Goal: Task Accomplishment & Management: Use online tool/utility

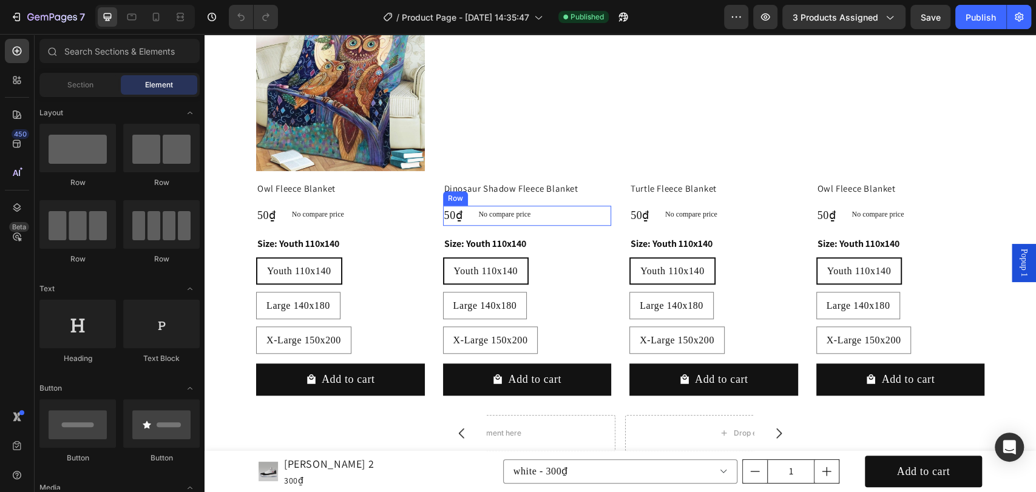
scroll to position [809, 0]
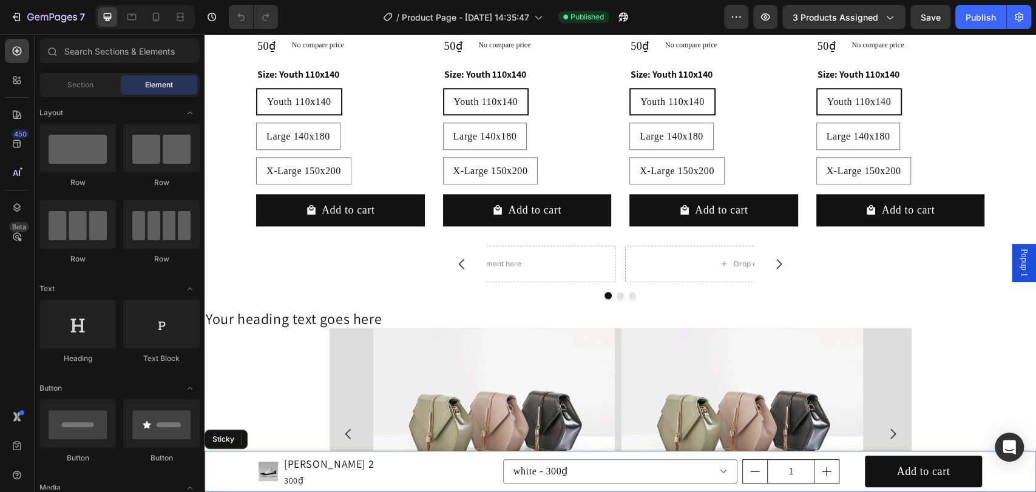
click at [223, 462] on div "Product Images [PERSON_NAME] Aura 2 Product Title 300₫ Product Price Product Pr…" at bounding box center [620, 471] width 831 height 41
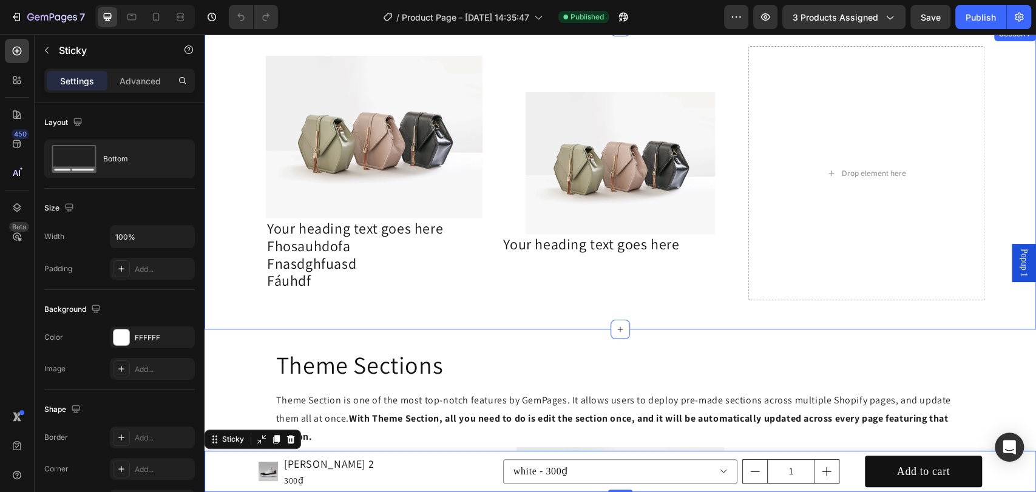
scroll to position [2673, 0]
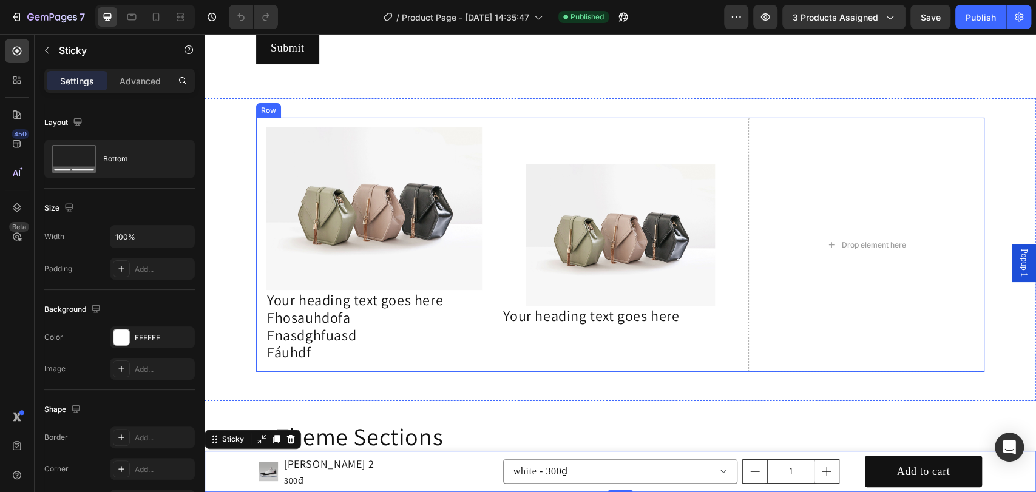
click at [522, 118] on div "Image Your heading text goes here Heading" at bounding box center [620, 245] width 236 height 254
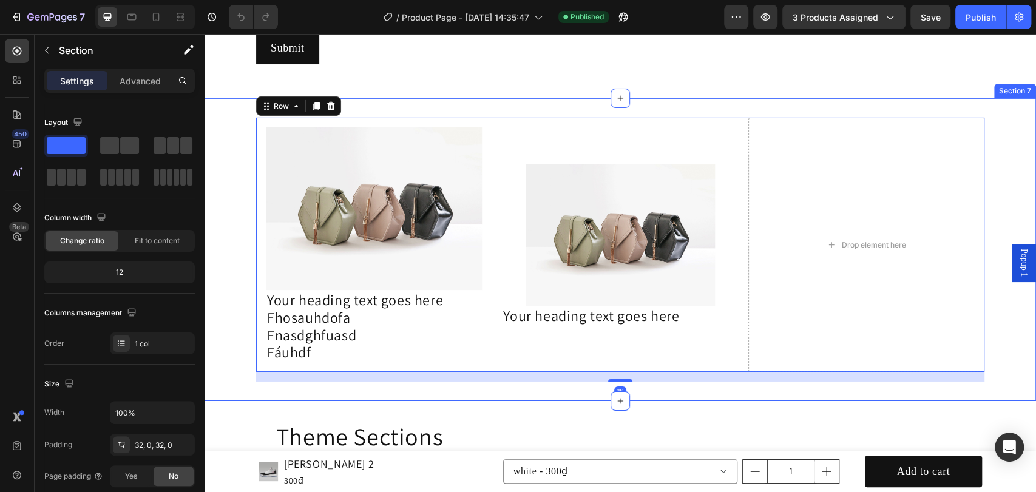
click at [370, 107] on div "Image Your heading text goes here Fhosauhdofa Fnasdghfuasd Fáuhdf Heading Row I…" at bounding box center [620, 249] width 831 height 303
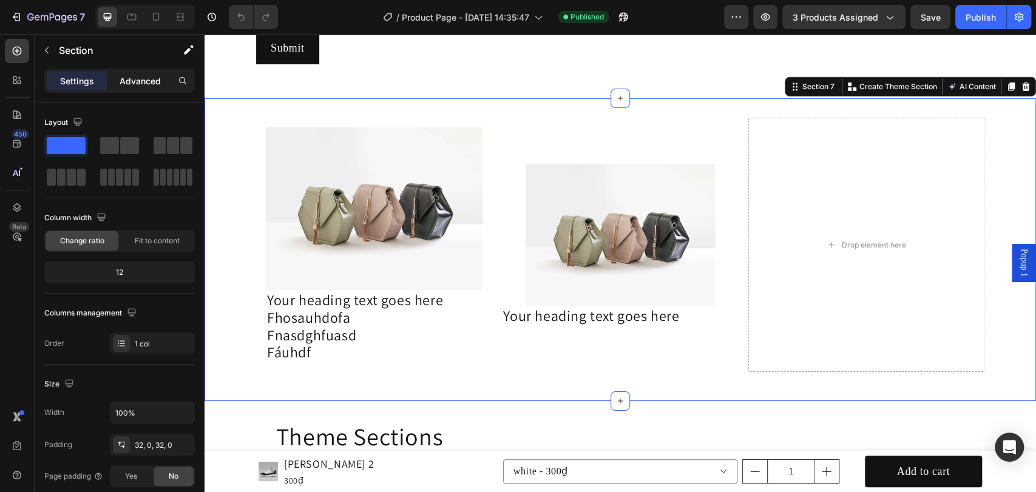
click at [132, 84] on p "Advanced" at bounding box center [140, 81] width 41 height 13
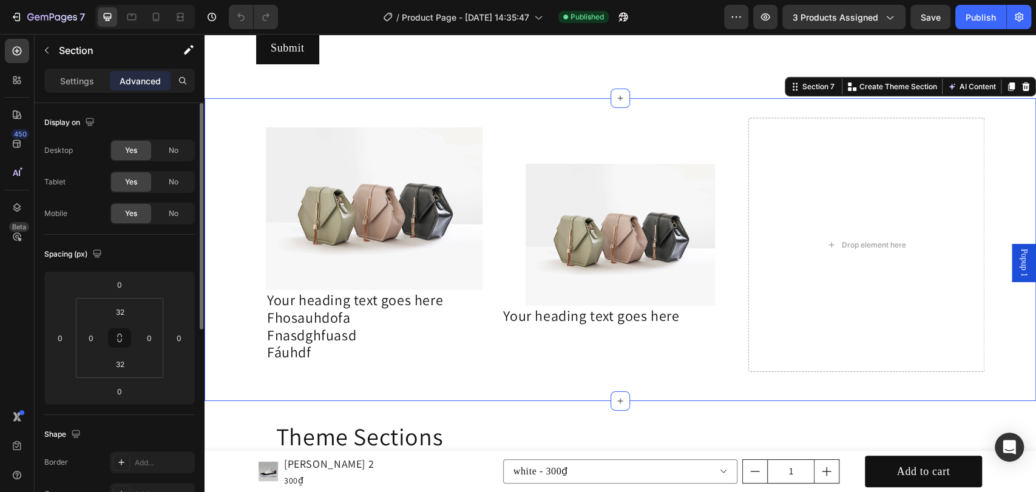
scroll to position [270, 0]
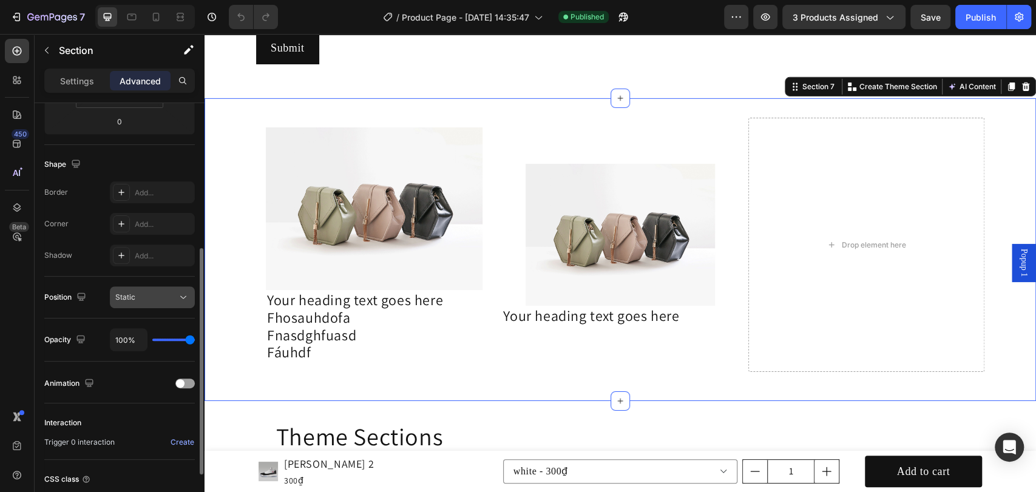
click at [175, 296] on div "Static" at bounding box center [146, 297] width 62 height 11
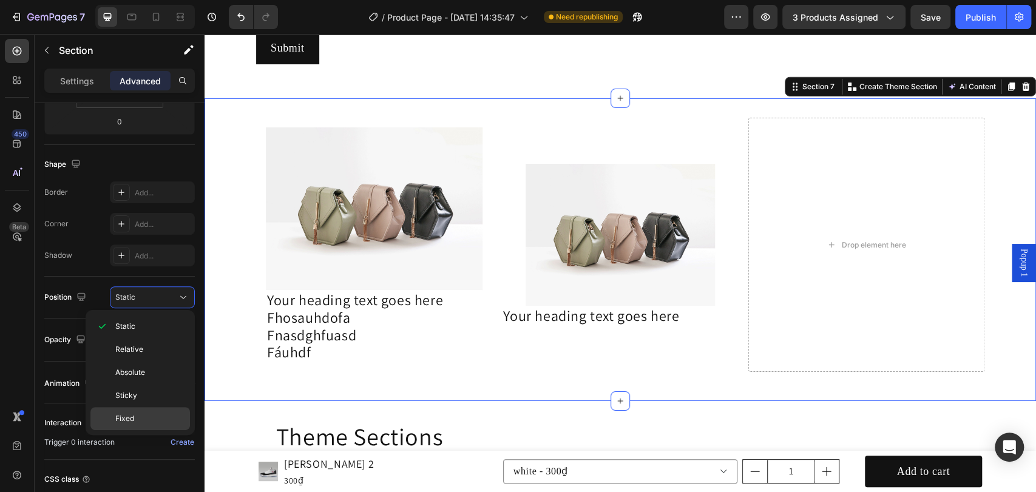
click at [147, 414] on p "Fixed" at bounding box center [149, 418] width 69 height 11
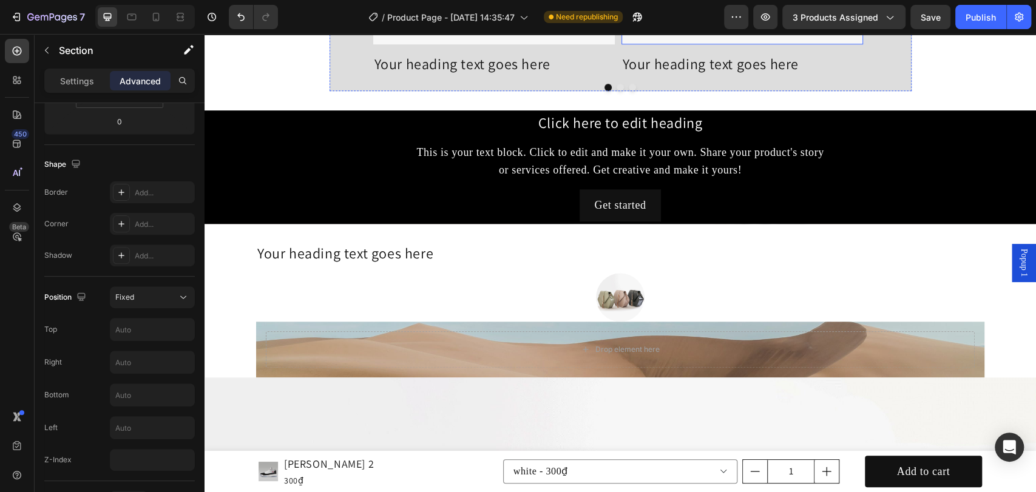
scroll to position [699, 0]
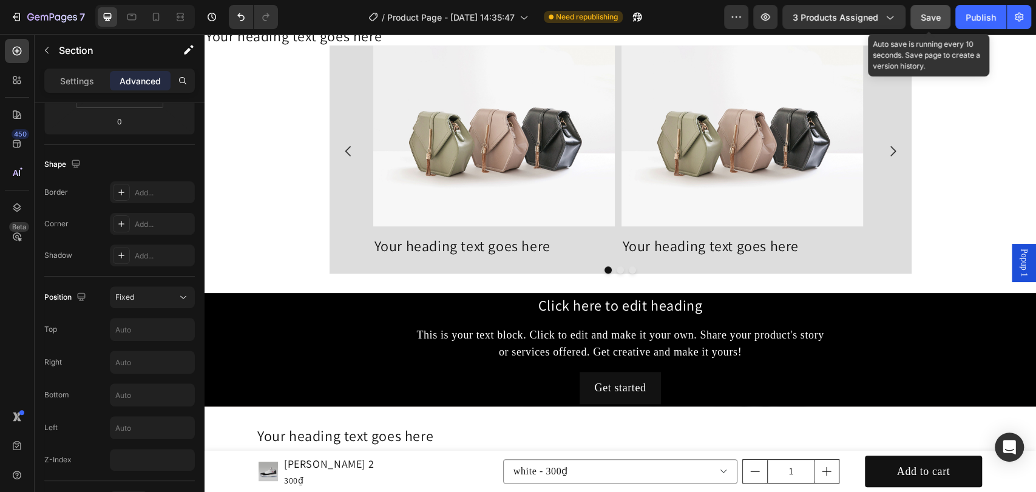
click at [928, 16] on span "Save" at bounding box center [931, 17] width 20 height 10
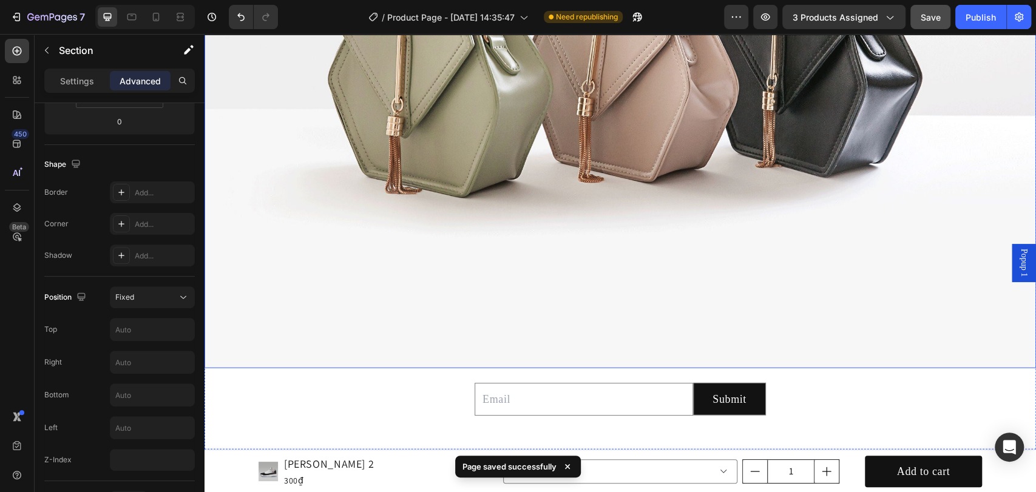
scroll to position [1901, 0]
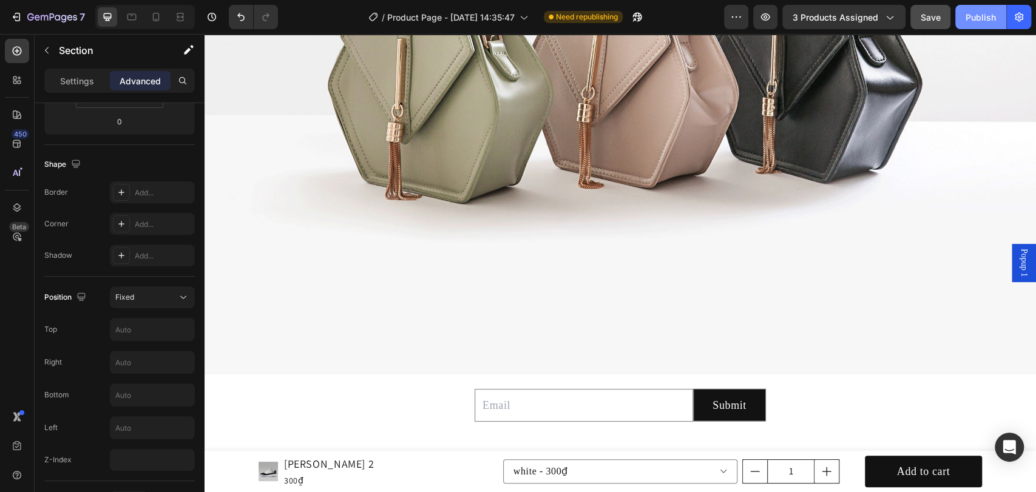
click at [971, 22] on div "Publish" at bounding box center [981, 17] width 30 height 13
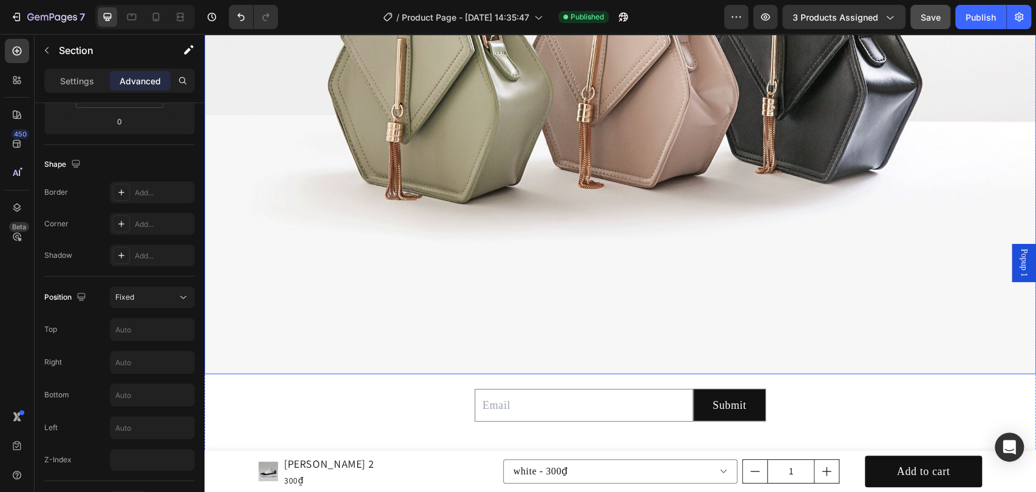
click at [932, 360] on img at bounding box center [620, 63] width 831 height 624
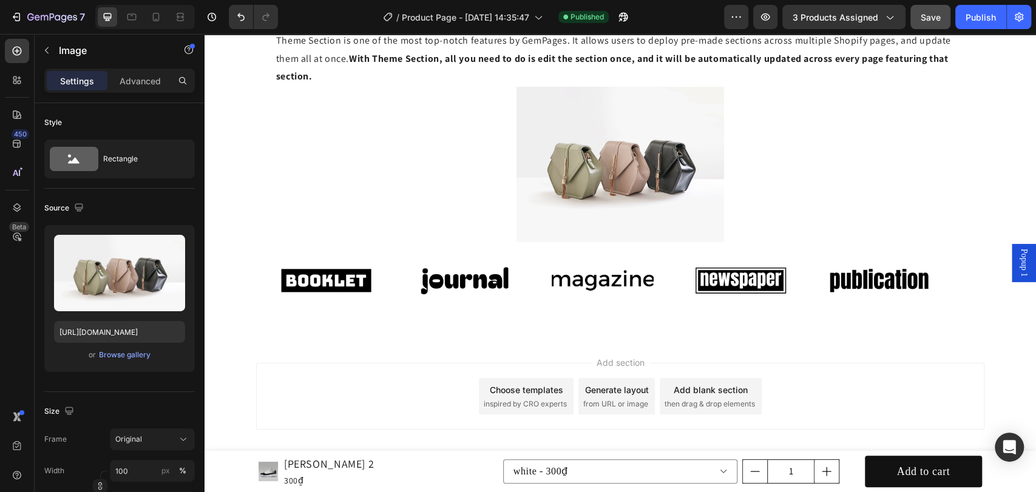
scroll to position [2819, 0]
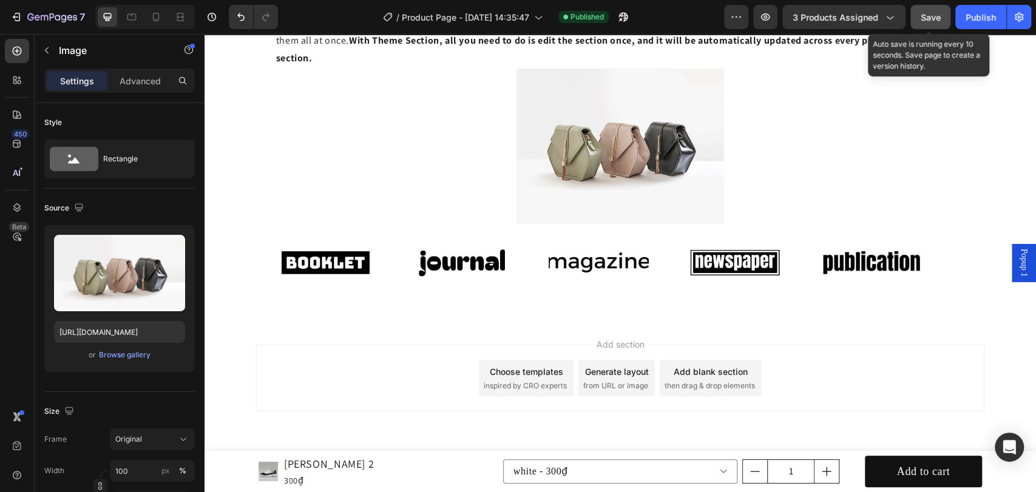
click at [940, 20] on span "Save" at bounding box center [931, 17] width 20 height 10
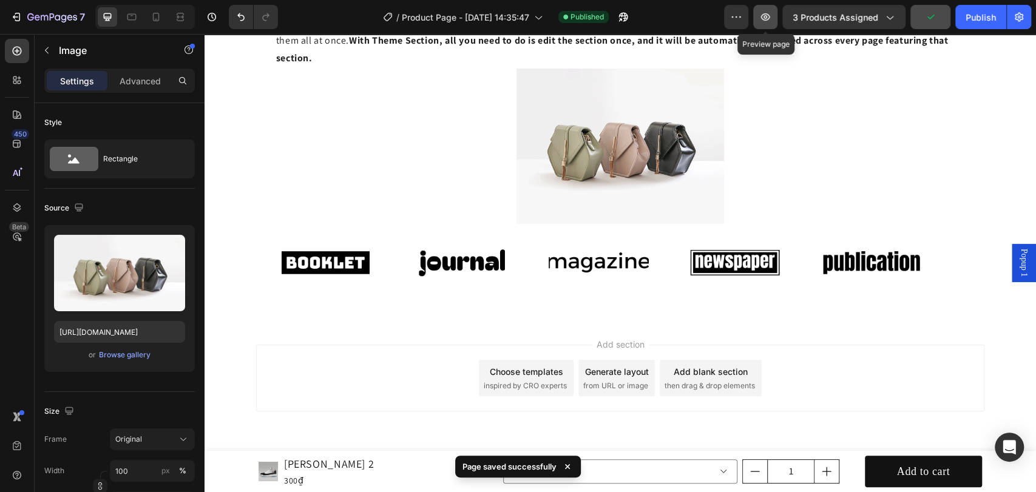
click at [768, 19] on icon "button" at bounding box center [765, 17] width 12 height 12
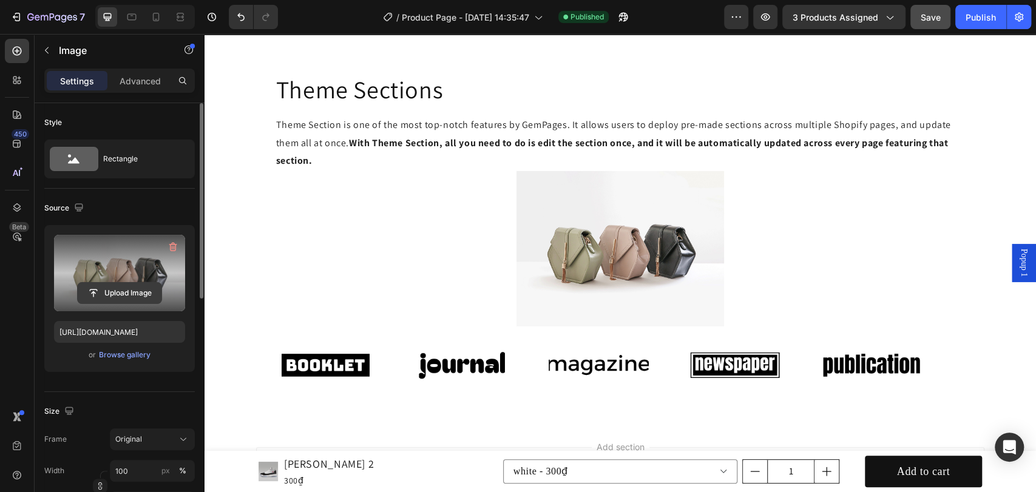
scroll to position [2549, 0]
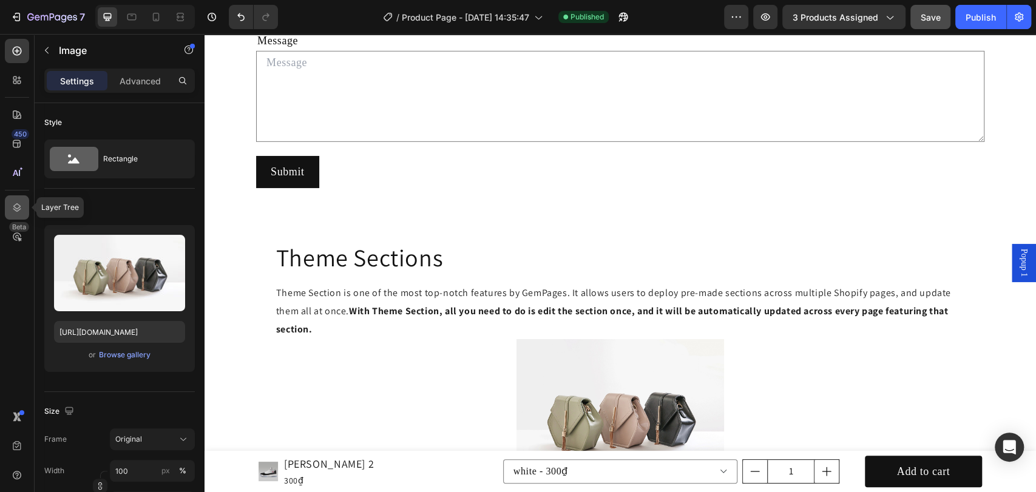
click at [21, 207] on icon at bounding box center [17, 207] width 12 height 12
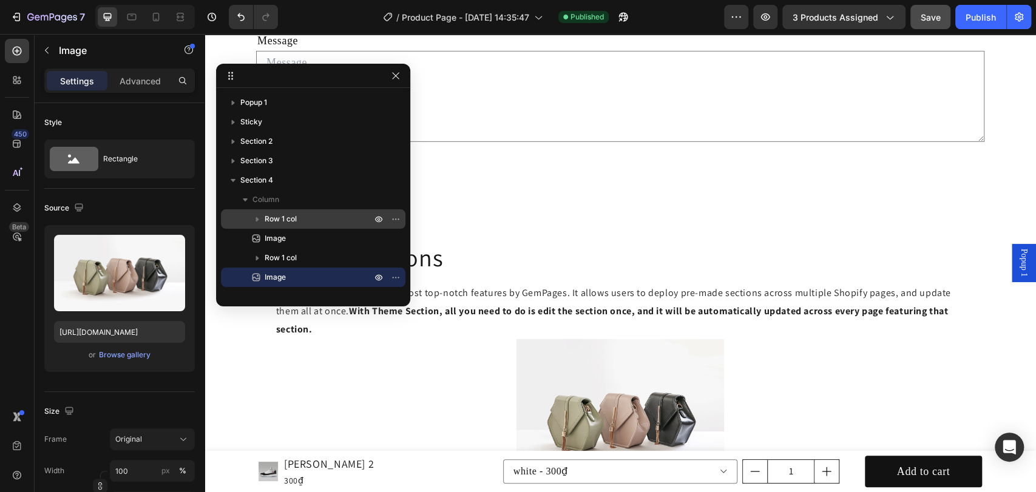
click at [265, 216] on span "Row 1 col" at bounding box center [281, 219] width 32 height 12
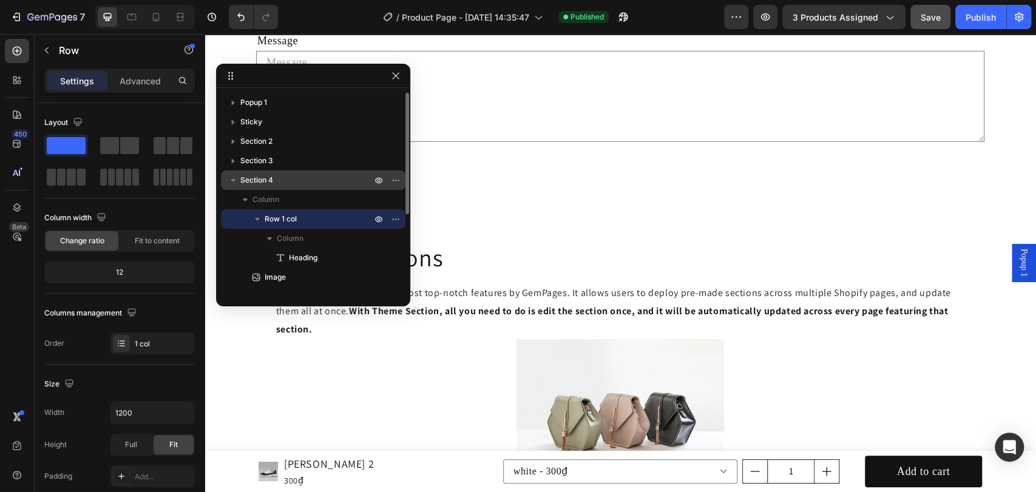
click at [257, 181] on span "Section 4" at bounding box center [256, 180] width 33 height 12
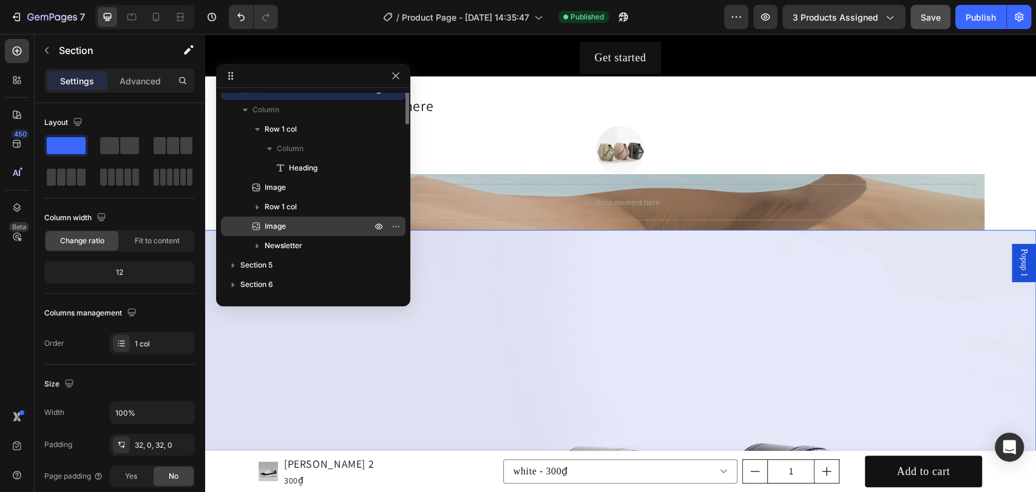
scroll to position [130, 0]
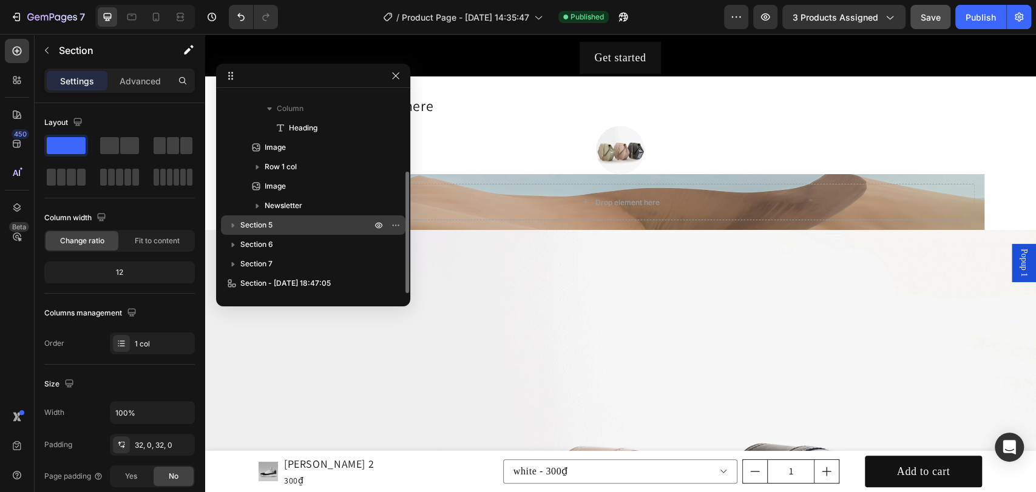
click at [282, 222] on p "Section 5" at bounding box center [307, 225] width 134 height 12
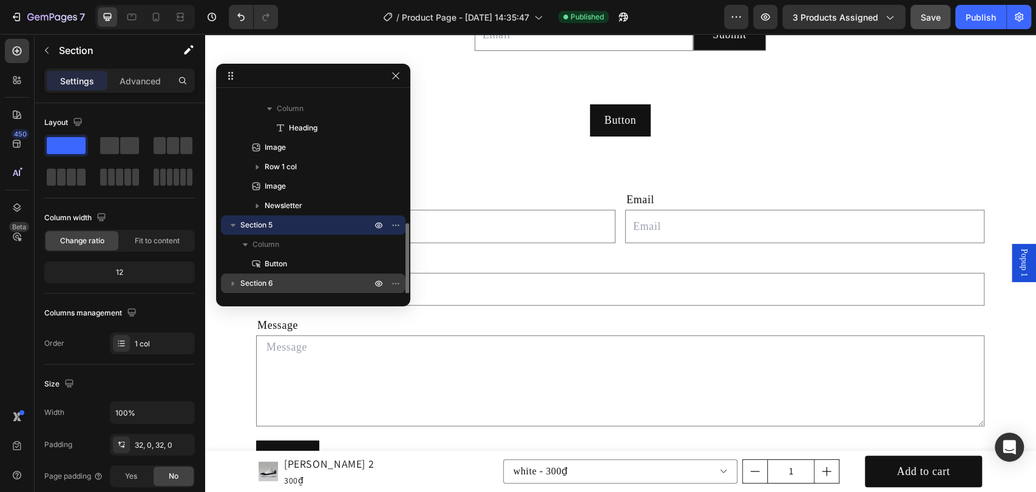
scroll to position [169, 0]
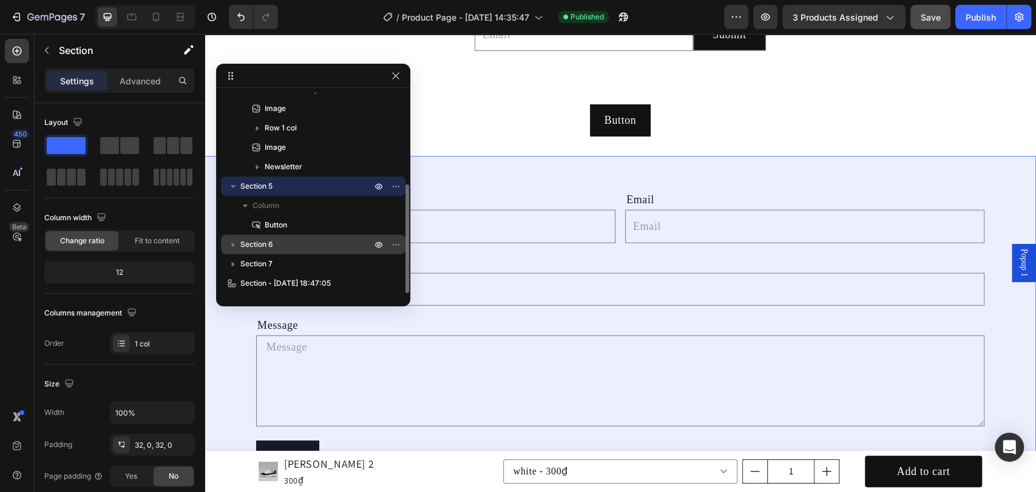
click at [288, 241] on p "Section 6" at bounding box center [307, 245] width 134 height 12
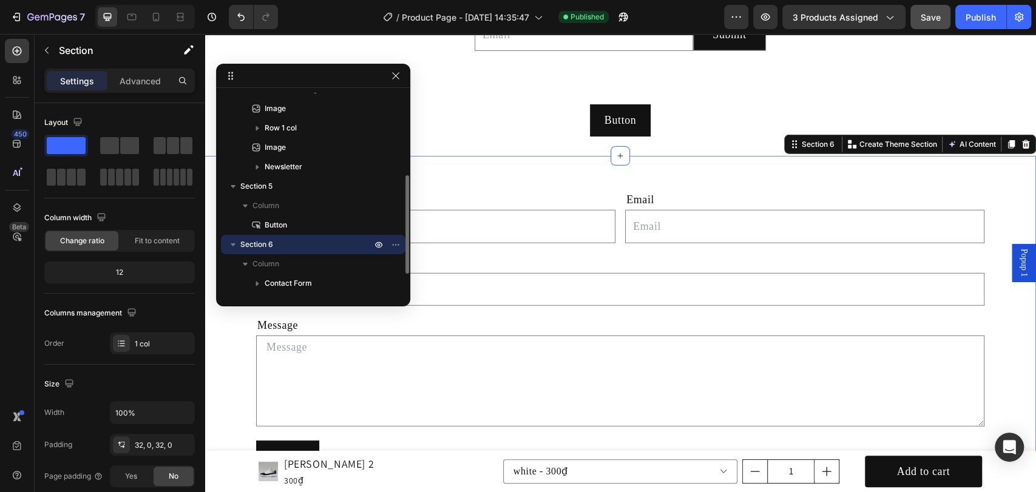
scroll to position [208, 0]
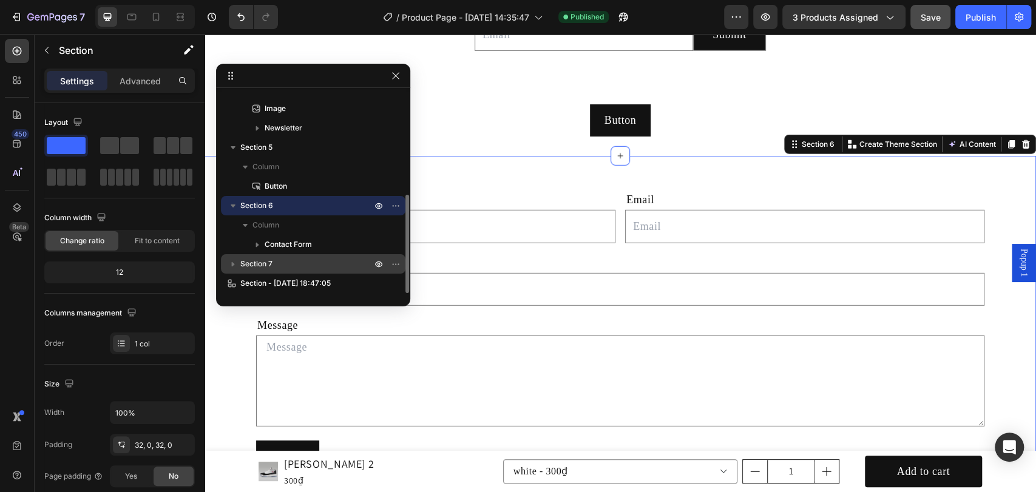
click at [294, 258] on p "Section 7" at bounding box center [307, 264] width 134 height 12
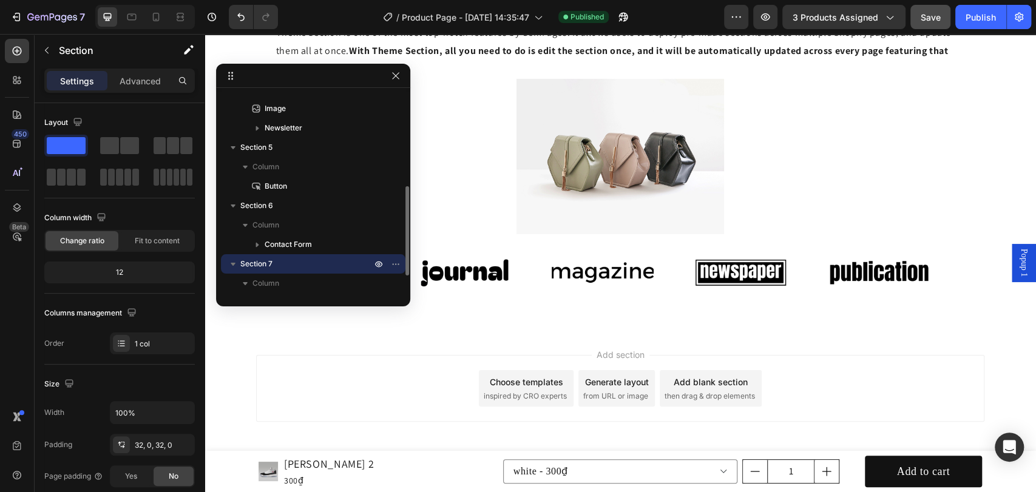
scroll to position [2819, 0]
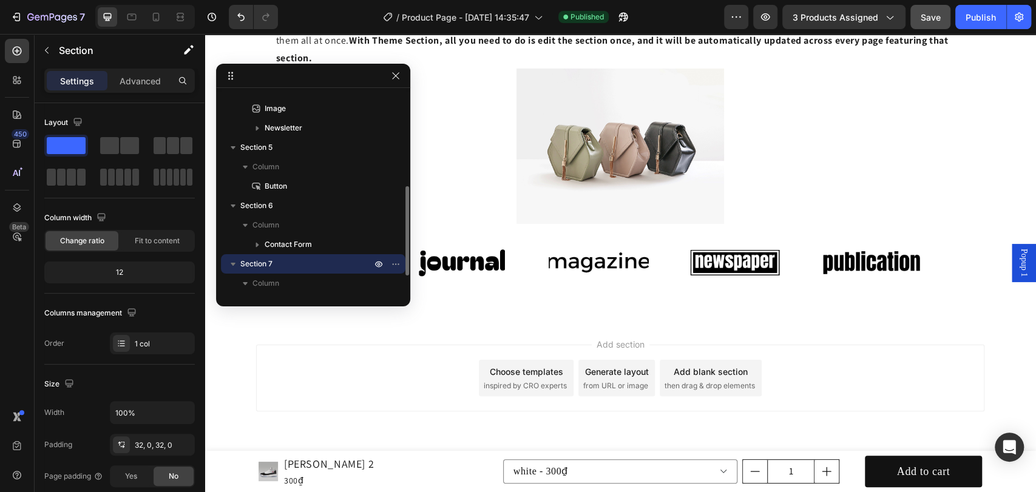
click at [235, 265] on icon "button" at bounding box center [233, 264] width 12 height 12
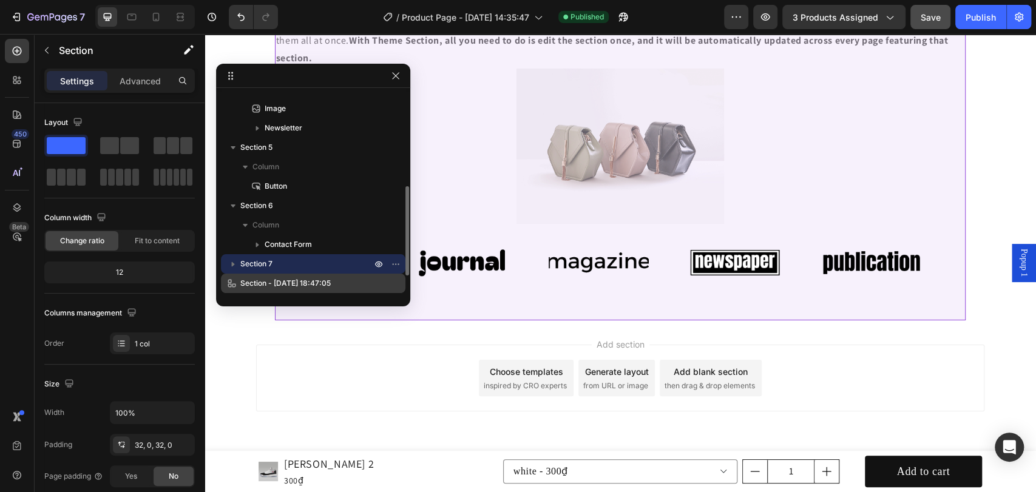
click at [308, 280] on span "Section - [DATE] 18:47:05" at bounding box center [285, 283] width 90 height 12
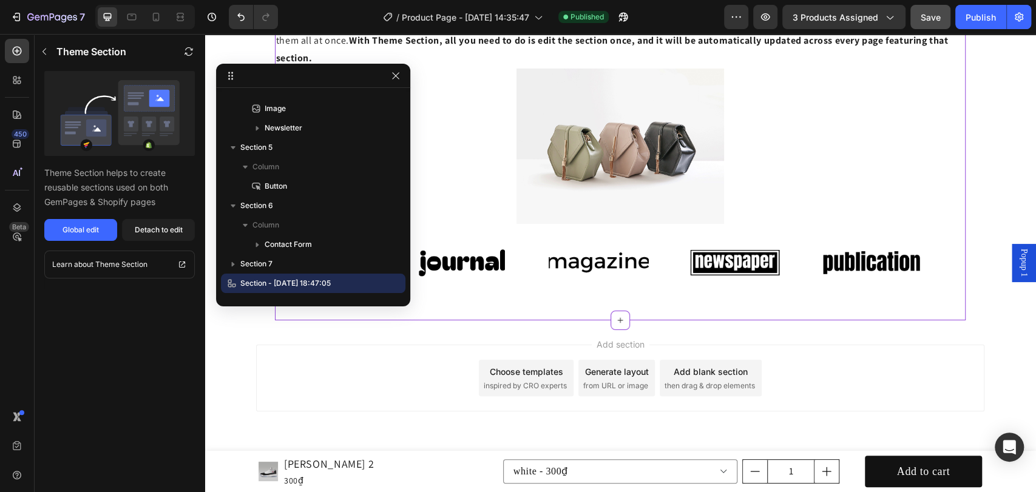
click at [451, 373] on div "Add section Choose templates inspired by CRO experts Generate layout from URL o…" at bounding box center [620, 378] width 728 height 67
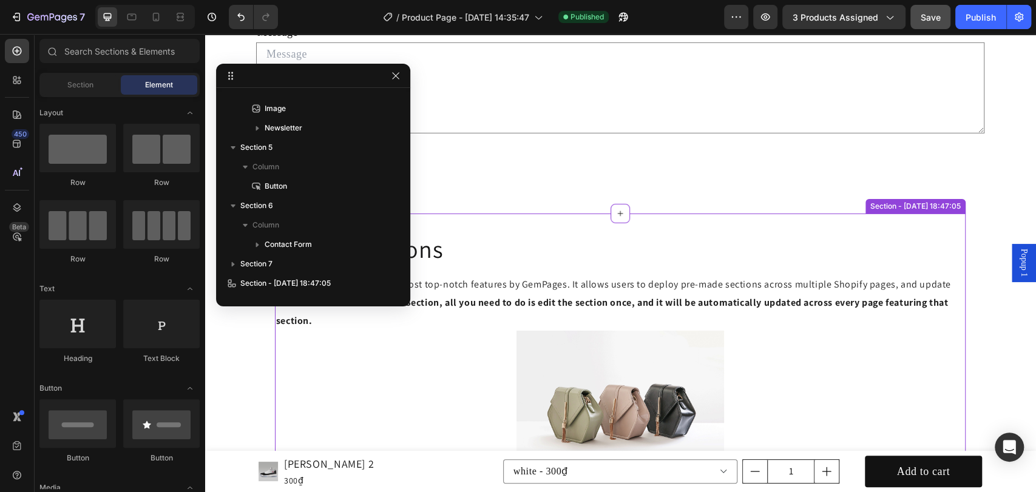
scroll to position [2549, 0]
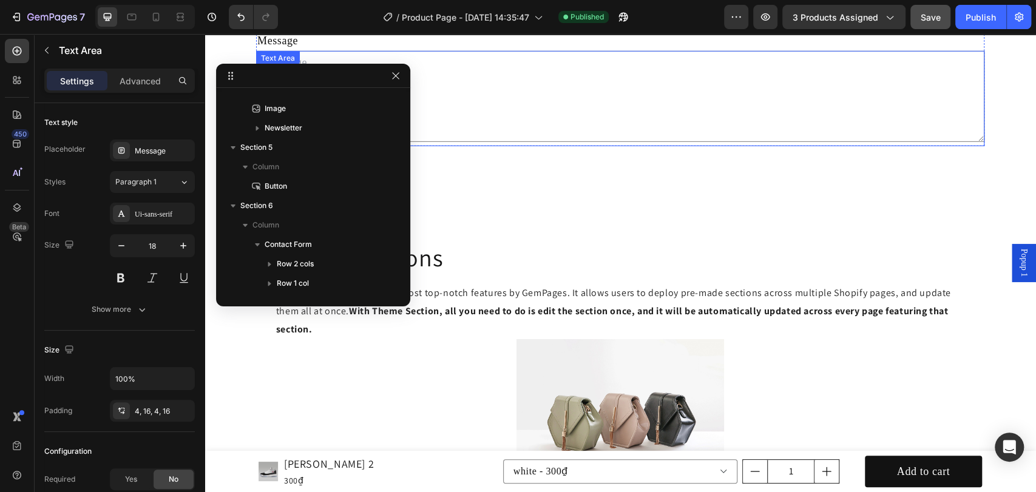
click at [598, 142] on div "Text Area" at bounding box center [620, 98] width 728 height 95
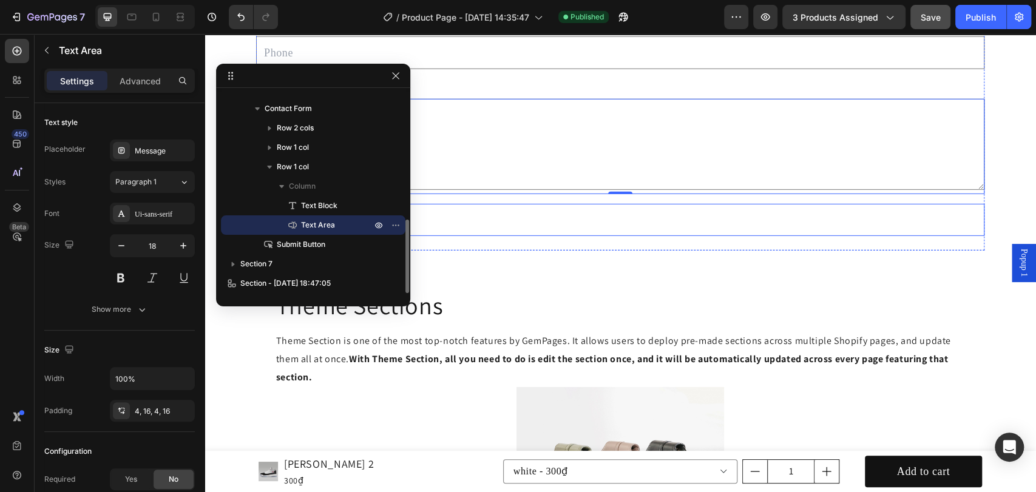
scroll to position [2459, 0]
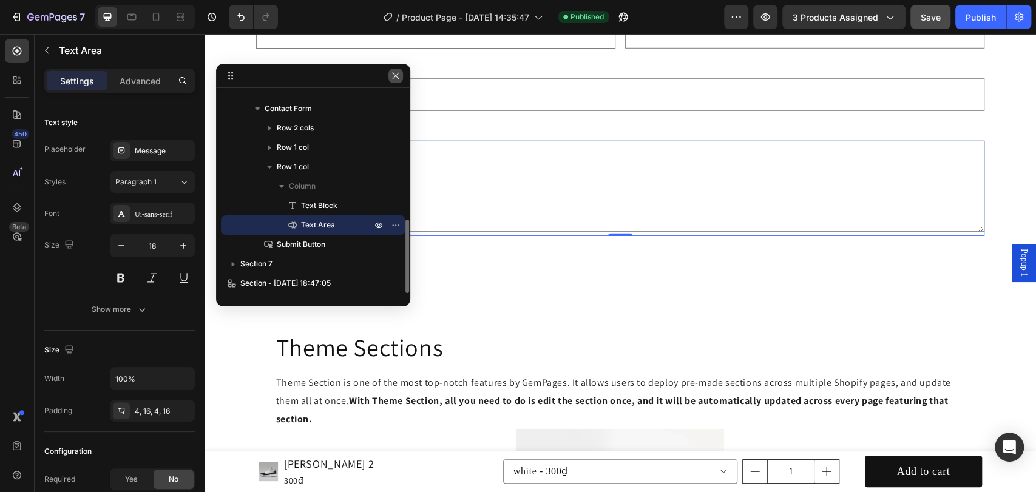
click at [391, 69] on div at bounding box center [395, 76] width 15 height 15
click at [398, 80] on icon "button" at bounding box center [396, 76] width 10 height 10
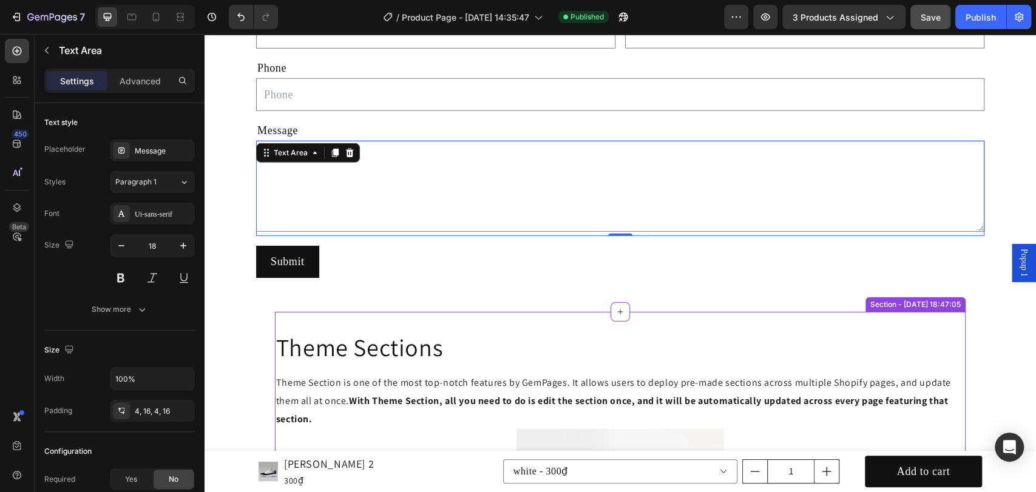
click at [507, 314] on div "Theme Sections Heading Row Theme Section is one of the most top-notch features …" at bounding box center [620, 497] width 691 height 370
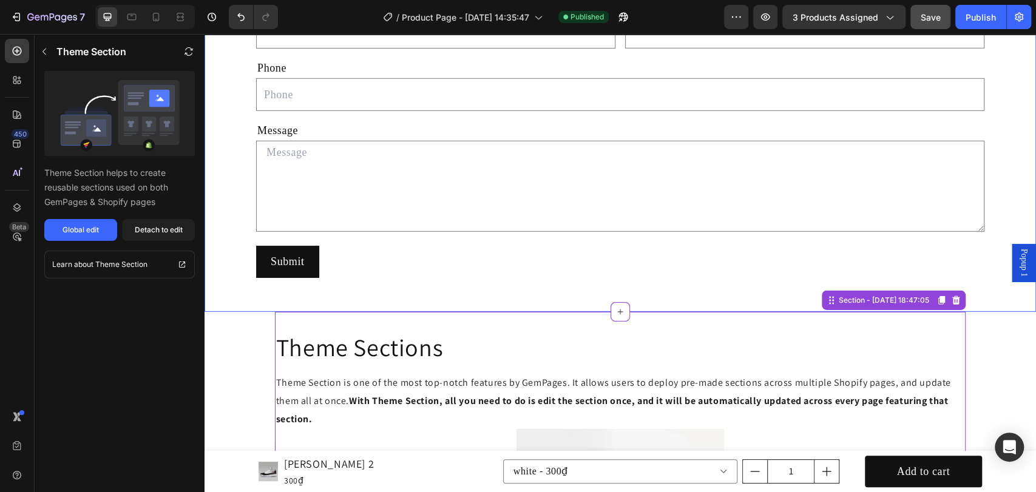
click at [506, 300] on div "Name Text Block Text Field Email Text Block Email Field Row Phone Text Block Te…" at bounding box center [620, 136] width 831 height 351
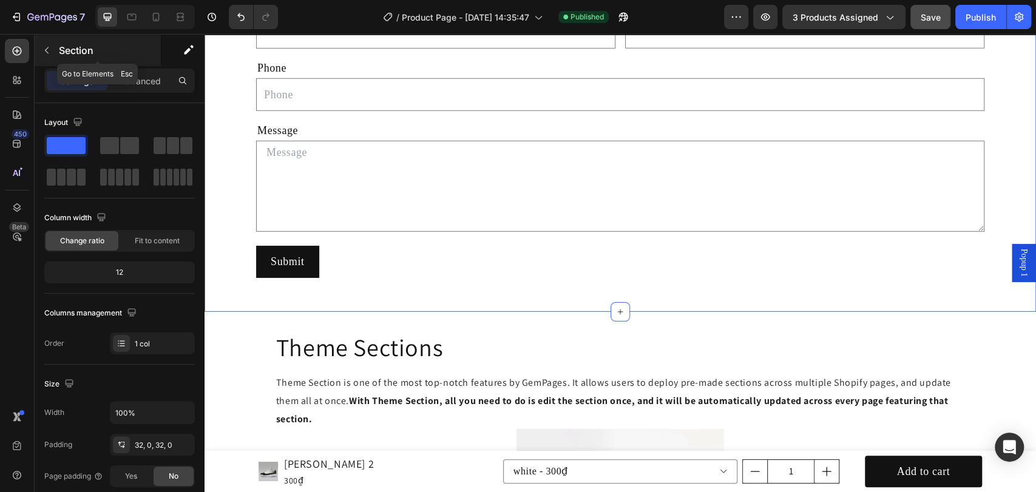
click at [51, 53] on icon "button" at bounding box center [47, 51] width 10 height 10
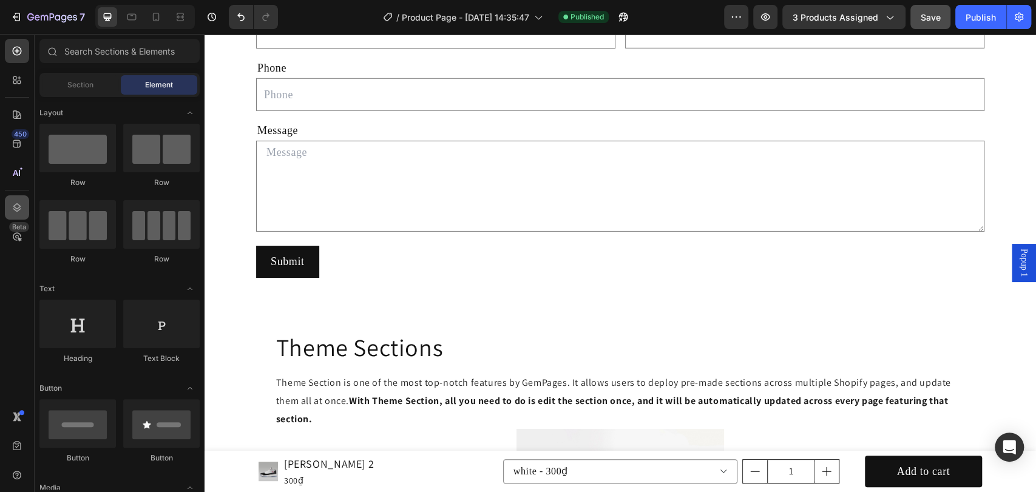
click at [19, 197] on div at bounding box center [17, 207] width 24 height 24
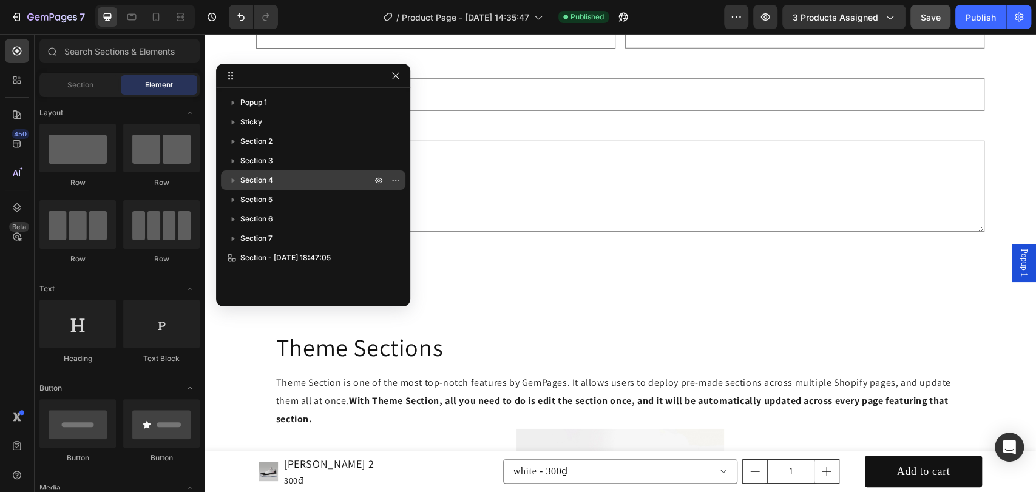
click at [269, 186] on span "Section 4" at bounding box center [256, 180] width 33 height 12
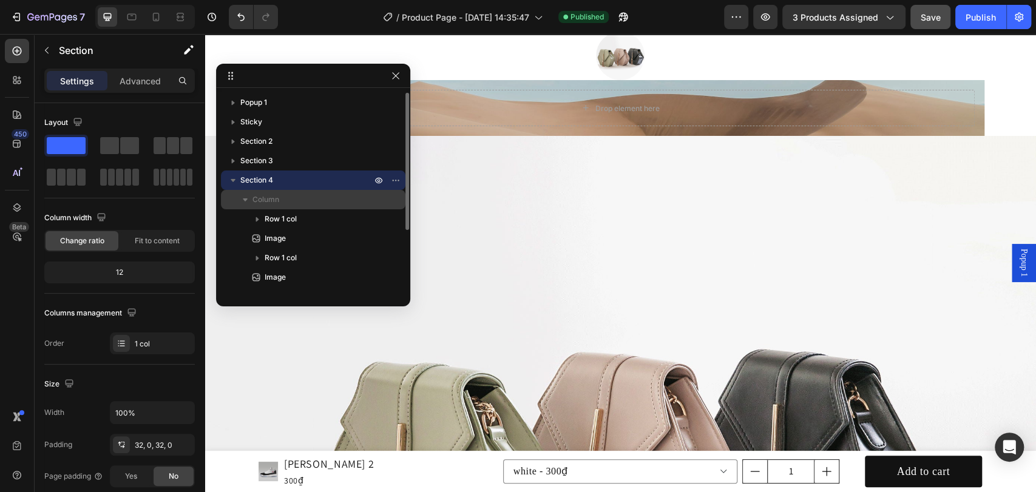
scroll to position [1422, 0]
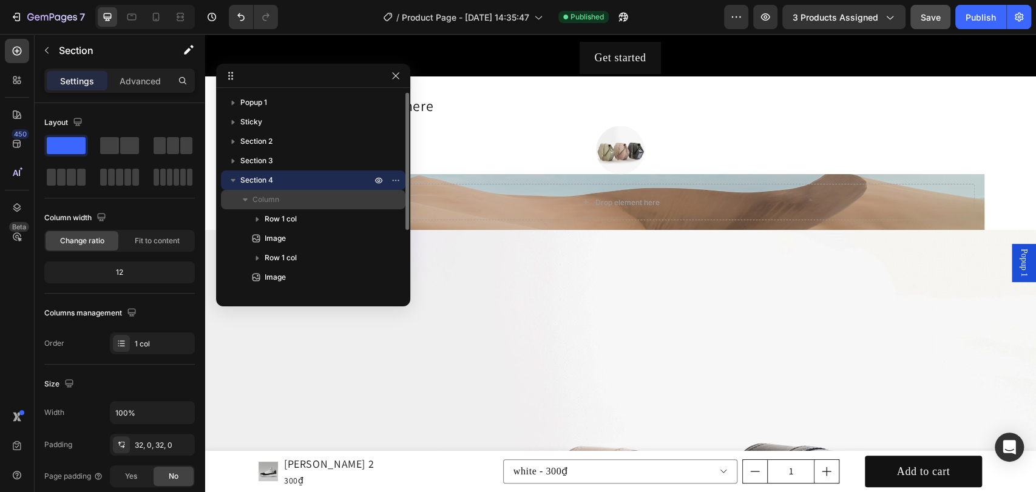
click at [276, 197] on span "Column" at bounding box center [265, 200] width 27 height 12
drag, startPoint x: 276, startPoint y: 200, endPoint x: 277, endPoint y: 208, distance: 8.0
click at [276, 201] on span "Column" at bounding box center [265, 200] width 27 height 12
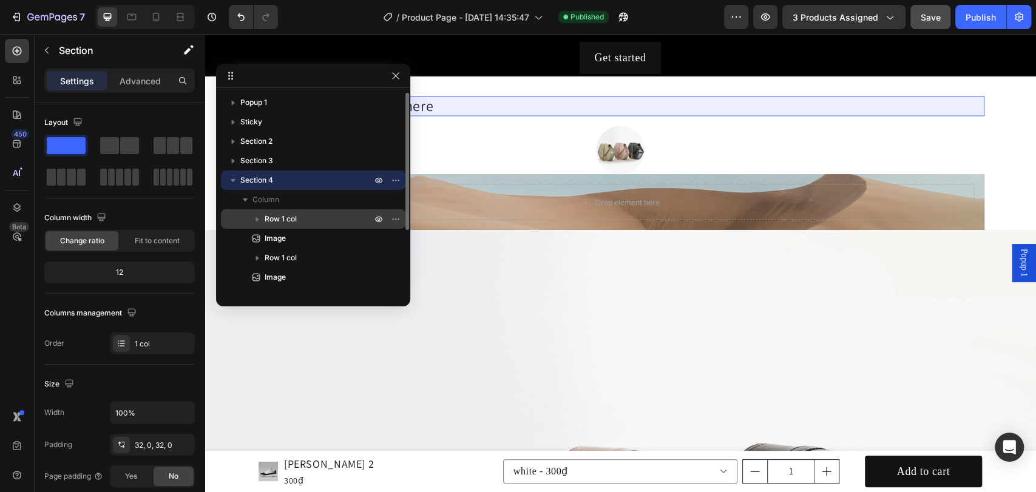
click at [279, 213] on span "Row 1 col" at bounding box center [281, 219] width 32 height 12
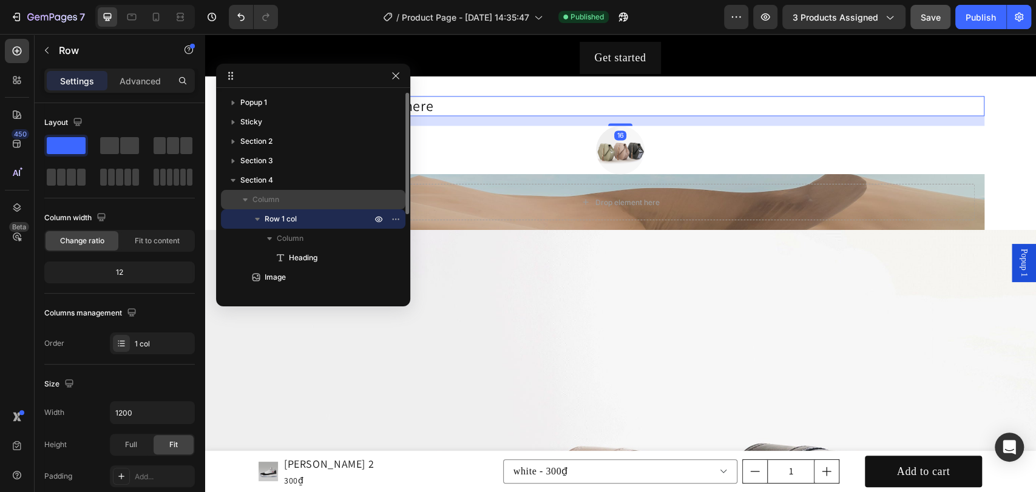
click at [266, 199] on span "Column" at bounding box center [265, 200] width 27 height 12
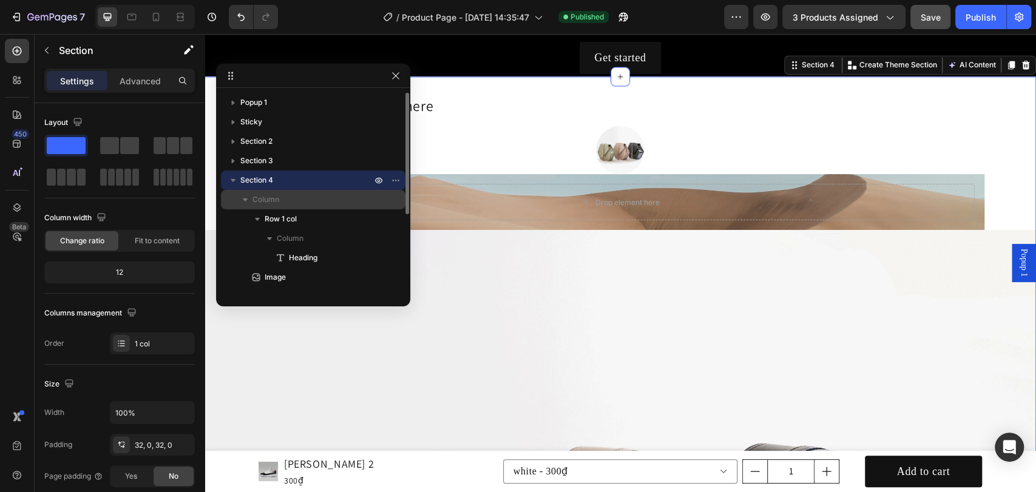
click at [240, 203] on icon "button" at bounding box center [245, 200] width 12 height 12
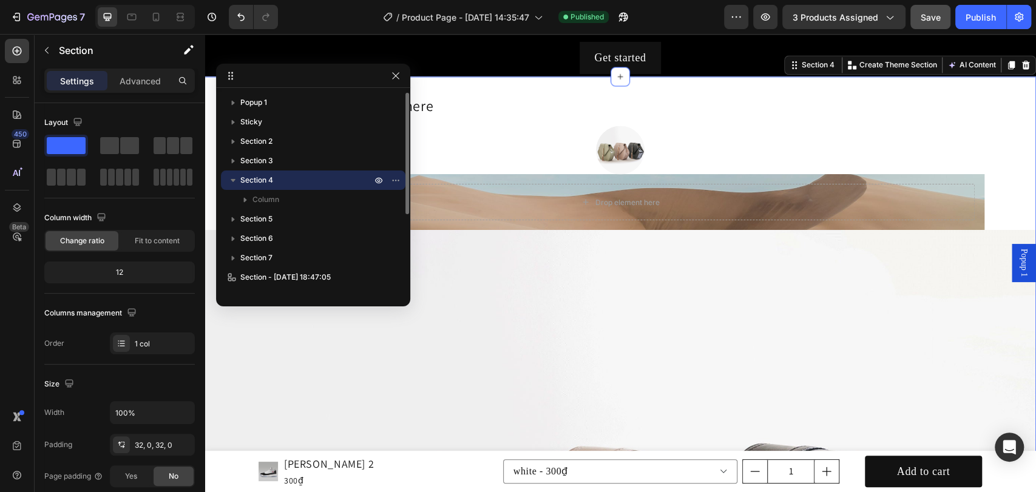
click at [234, 183] on icon "button" at bounding box center [233, 180] width 12 height 12
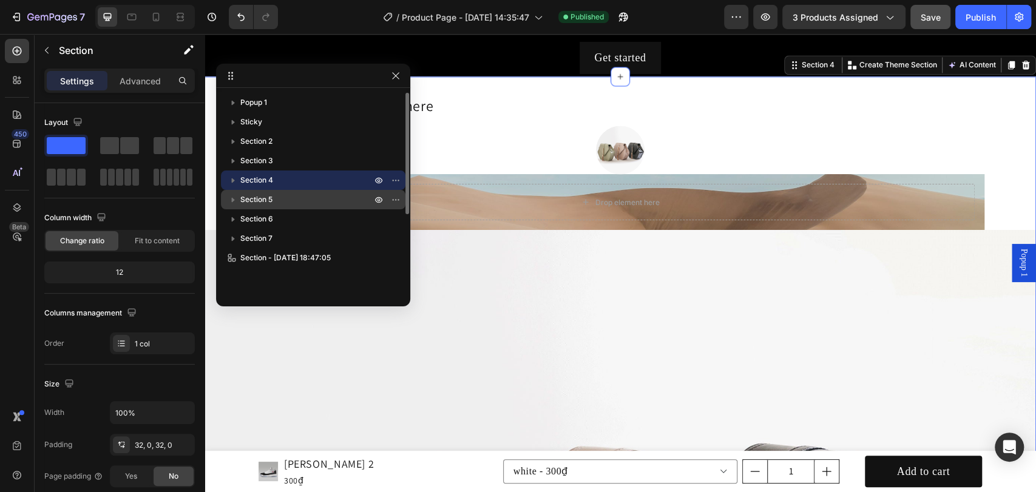
click at [238, 201] on icon "button" at bounding box center [233, 200] width 12 height 12
click at [231, 201] on icon "button" at bounding box center [233, 200] width 12 height 12
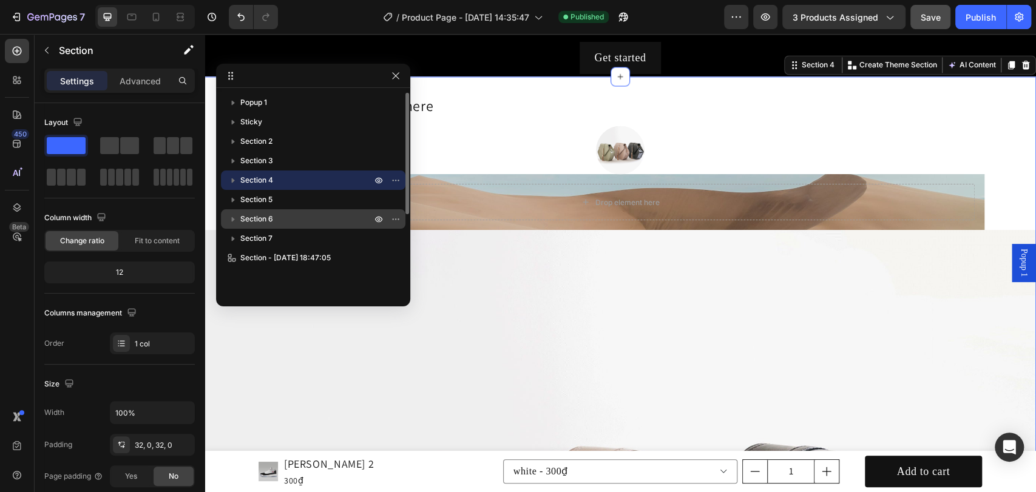
click at [246, 217] on span "Section 6" at bounding box center [256, 219] width 33 height 12
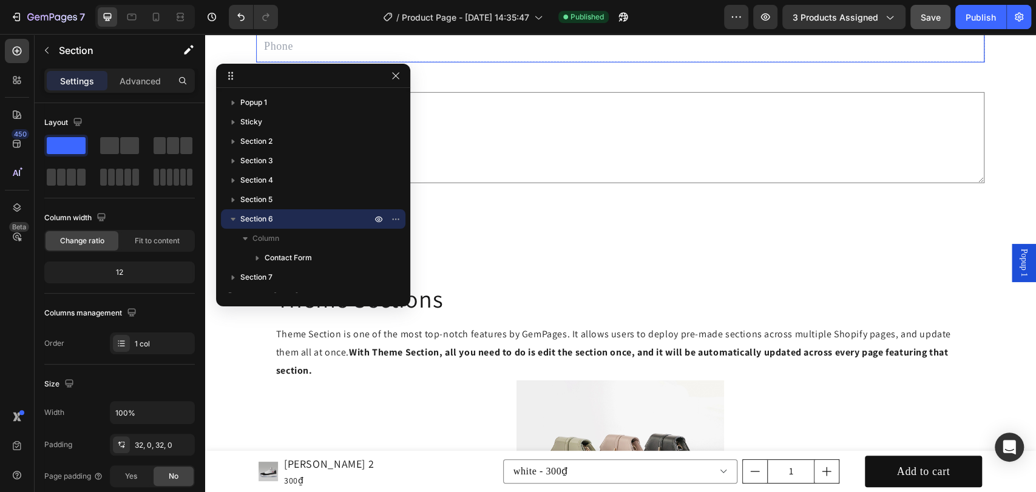
scroll to position [2524, 0]
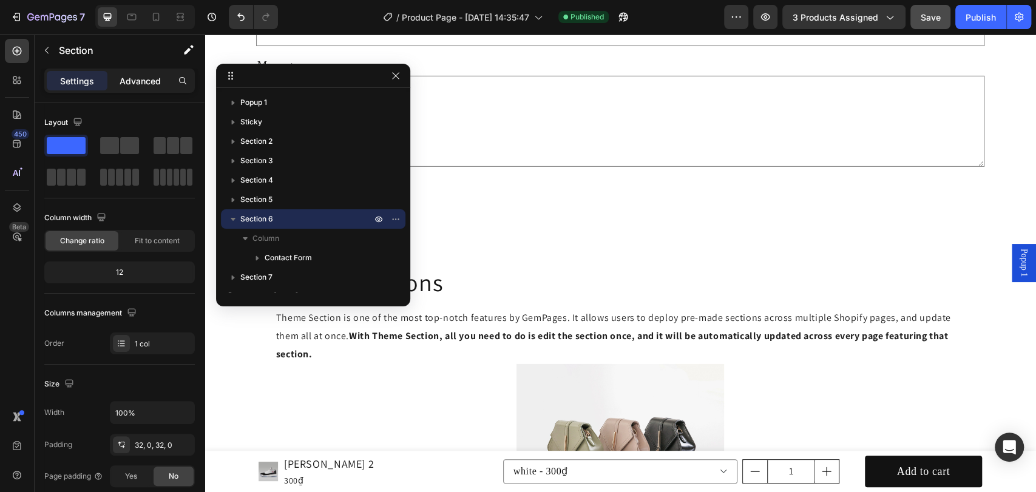
click at [156, 72] on div "Advanced" at bounding box center [140, 80] width 61 height 19
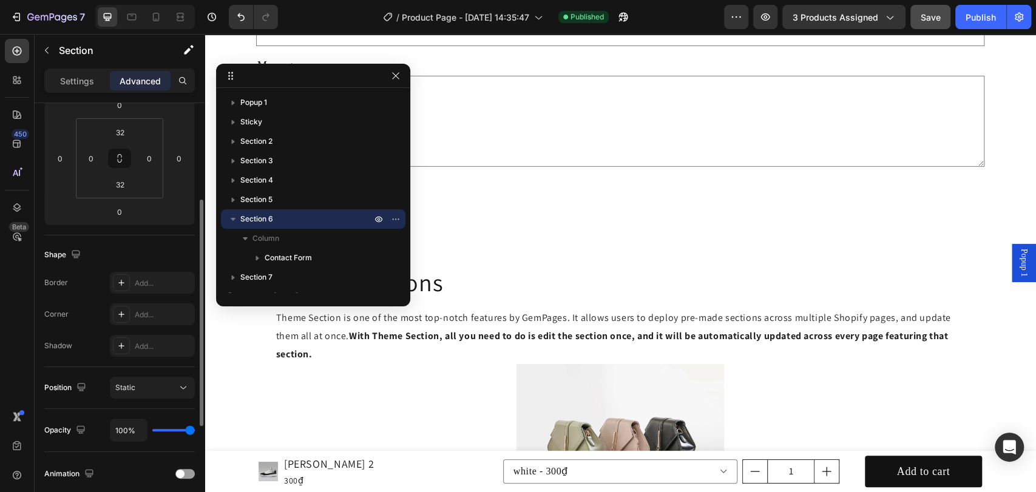
scroll to position [360, 0]
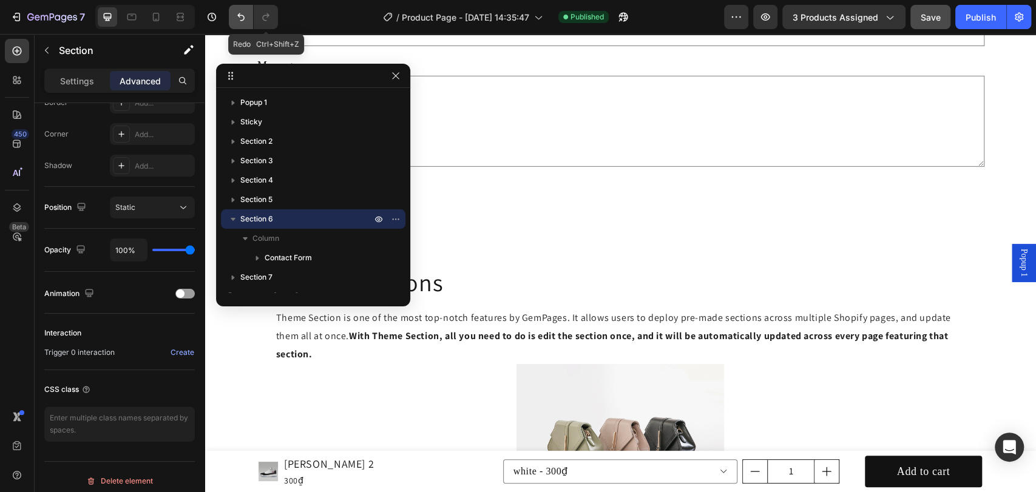
click at [245, 21] on icon "Undo/Redo" at bounding box center [241, 17] width 12 height 12
click at [239, 20] on icon "Undo/Redo" at bounding box center [241, 17] width 12 height 12
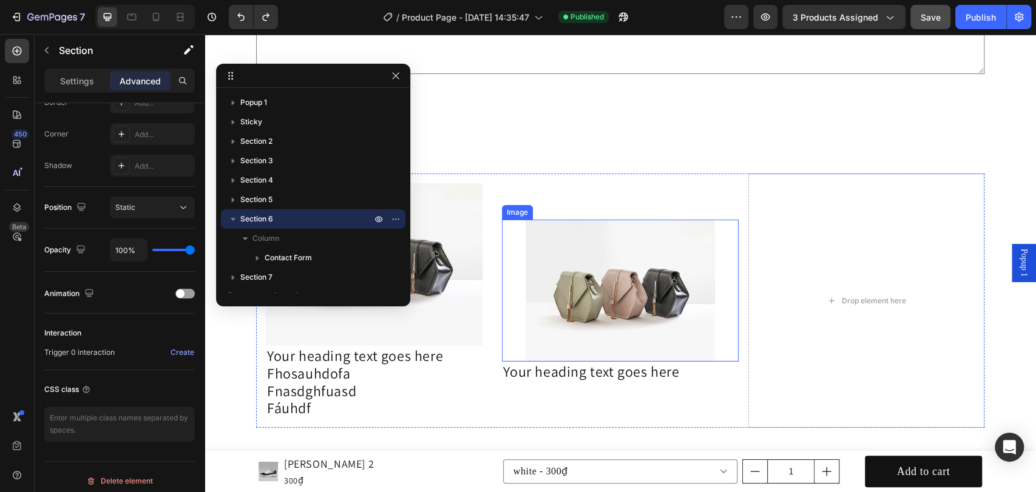
scroll to position [2613, 0]
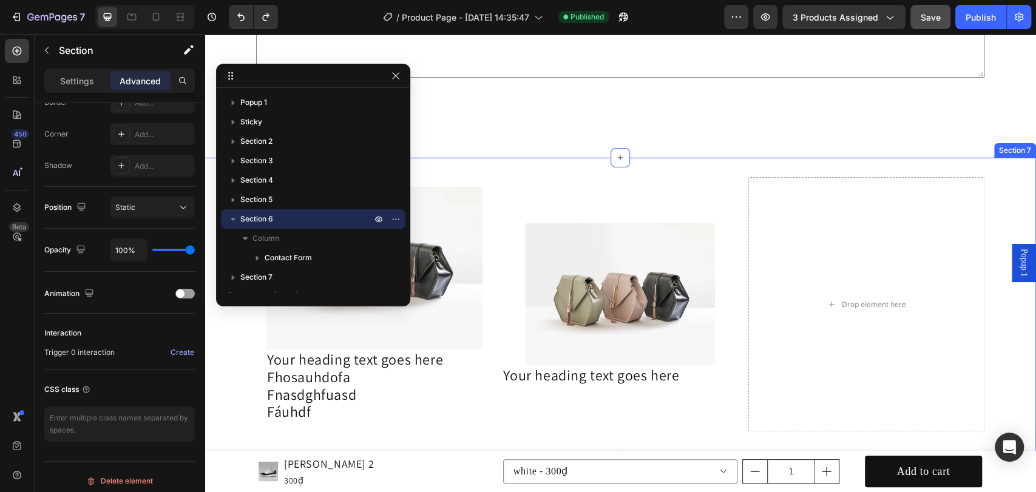
click at [536, 164] on div "Image Your heading text goes here Fhosauhdofa Fnasdghfuasd Fáuhdf Heading Row I…" at bounding box center [620, 309] width 831 height 303
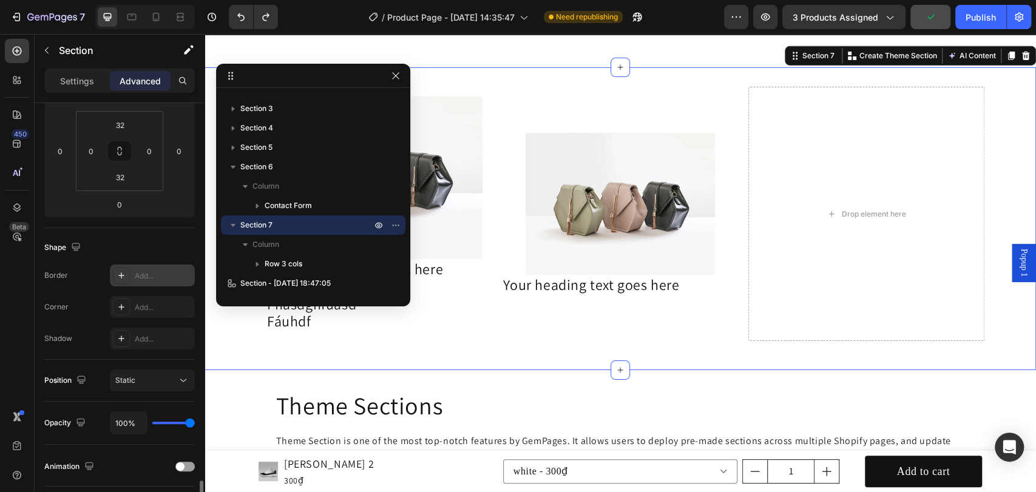
scroll to position [367, 0]
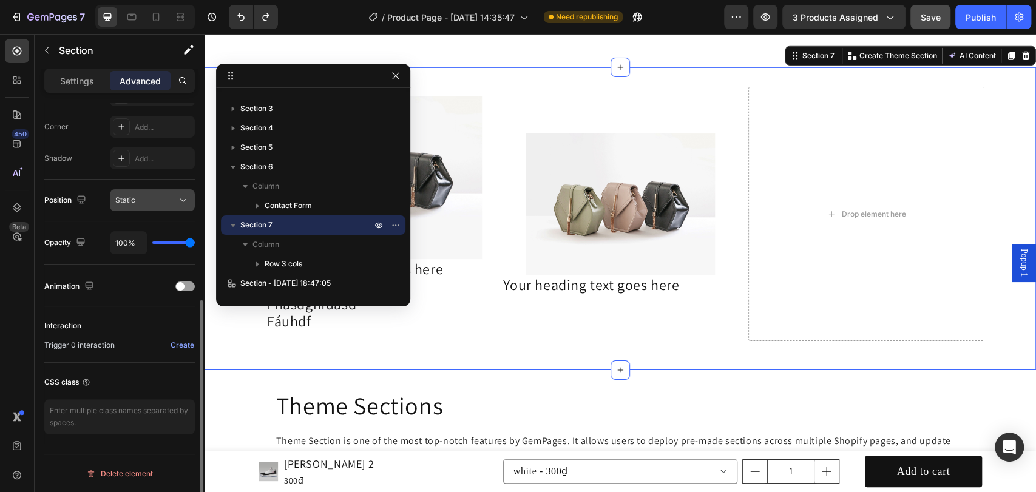
click at [163, 207] on button "Static" at bounding box center [152, 200] width 85 height 22
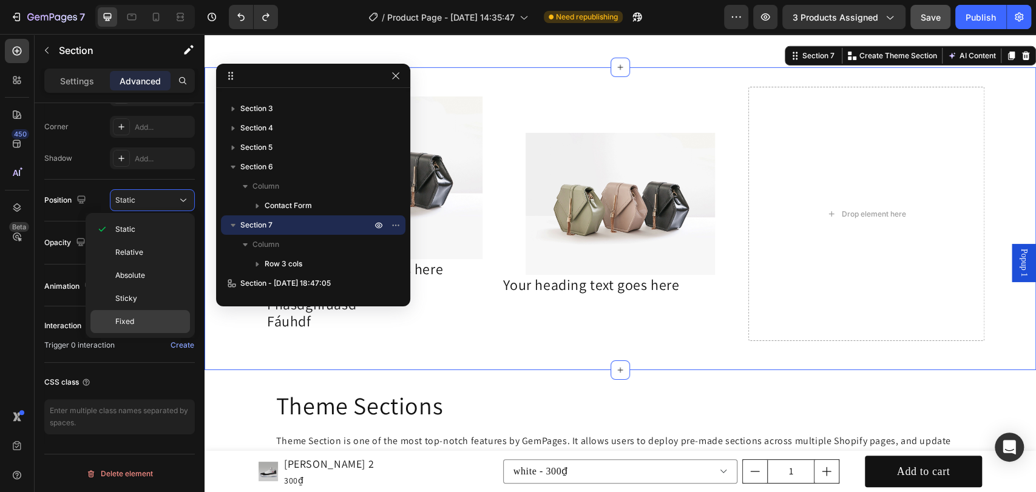
click at [144, 319] on p "Fixed" at bounding box center [149, 321] width 69 height 11
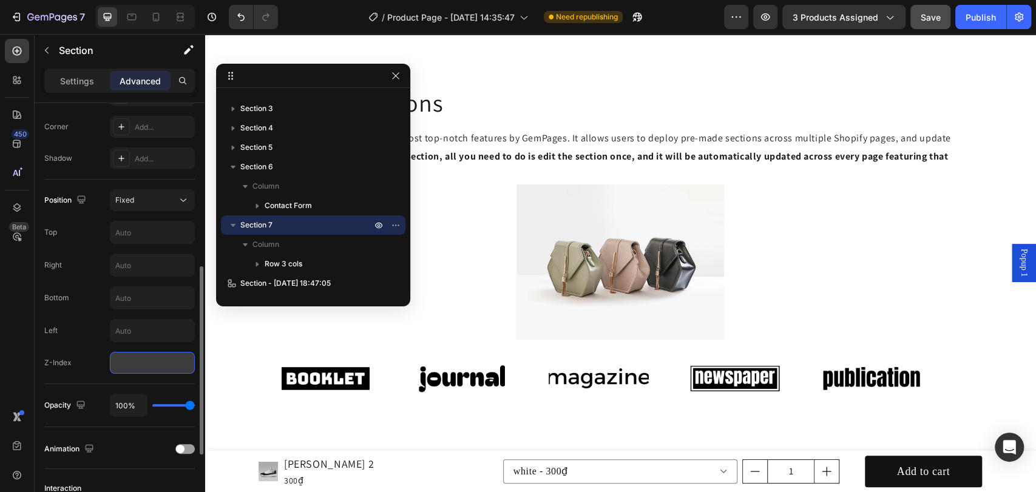
click at [136, 360] on input "number" at bounding box center [152, 363] width 85 height 22
type input "99"
click at [138, 288] on input "text" at bounding box center [152, 298] width 84 height 22
click at [140, 224] on input "text" at bounding box center [152, 233] width 84 height 22
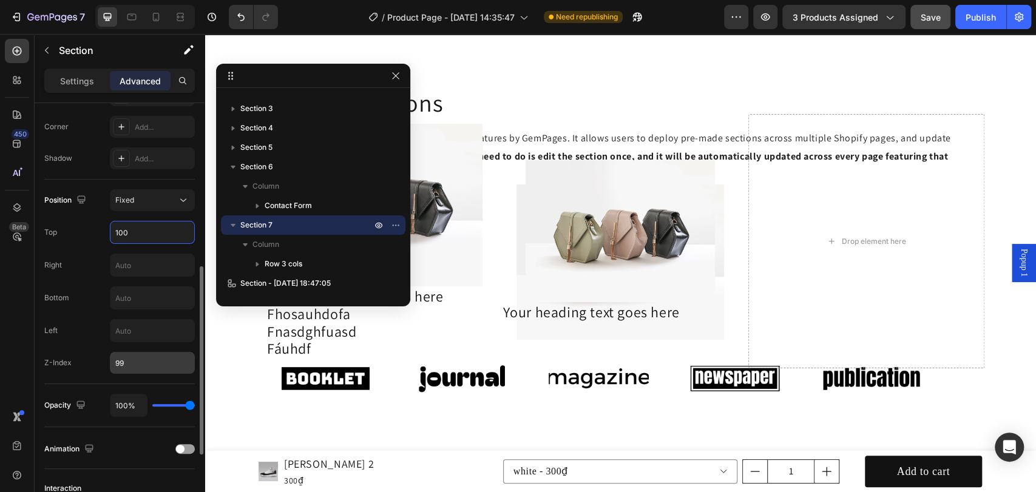
type input "100"
click at [138, 361] on input "99" at bounding box center [152, 363] width 85 height 22
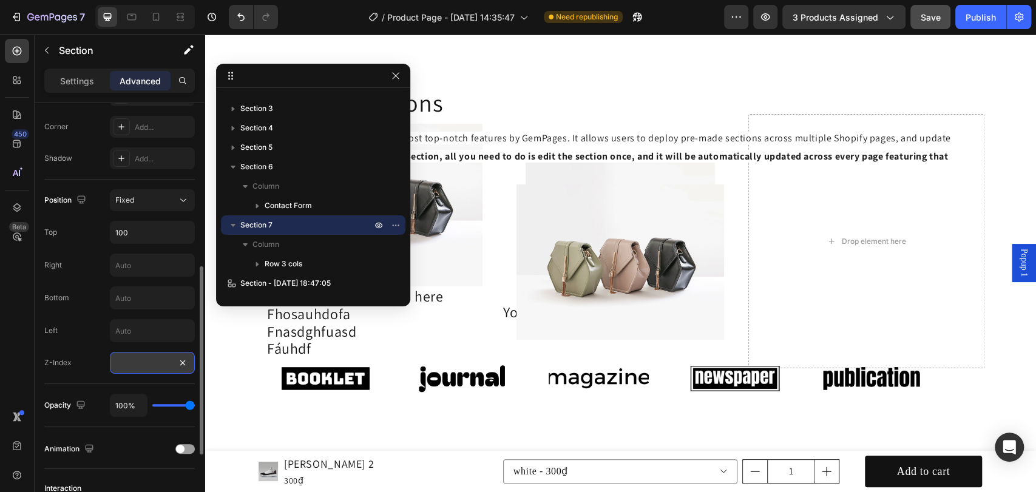
type input "1"
type input "0"
click at [132, 300] on input "text" at bounding box center [152, 298] width 84 height 22
type input "1000"
click at [138, 231] on input "100" at bounding box center [152, 233] width 84 height 22
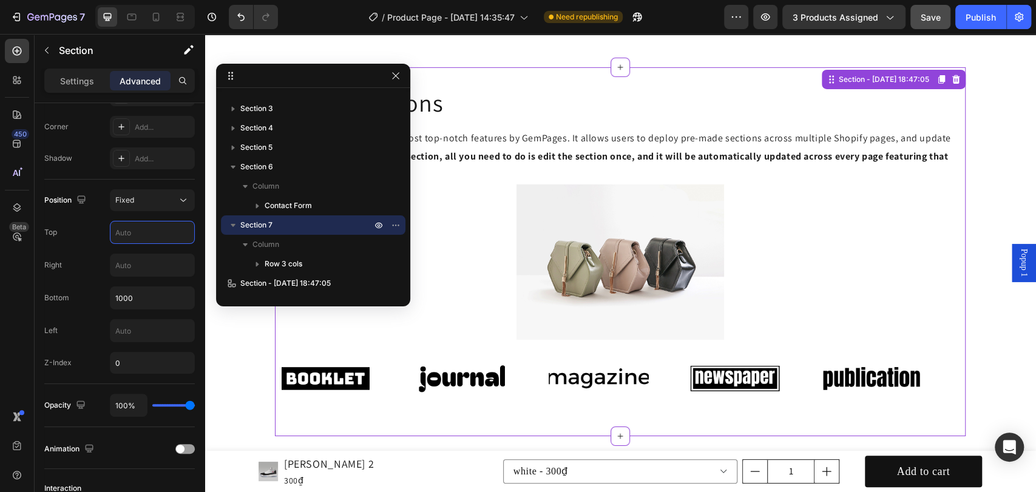
click at [335, 361] on img at bounding box center [326, 378] width 100 height 42
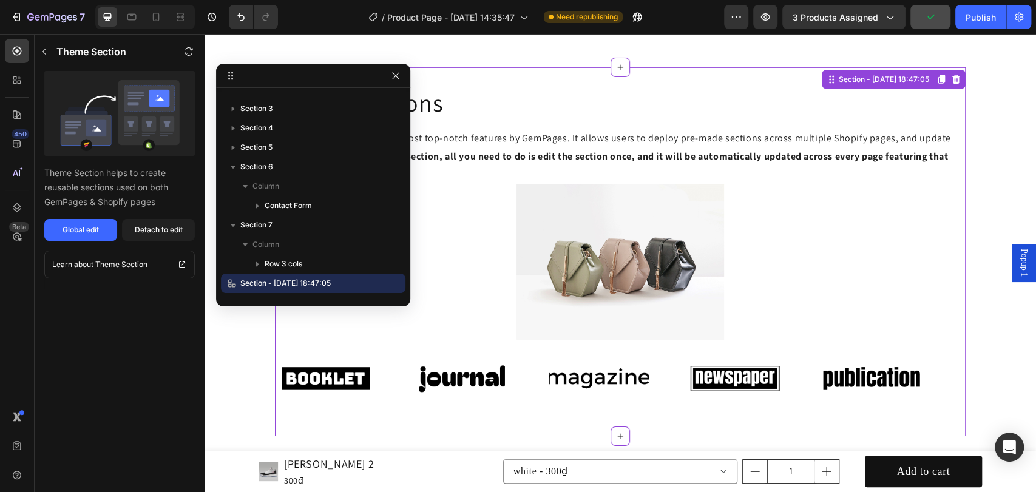
click at [499, 192] on div at bounding box center [620, 261] width 691 height 155
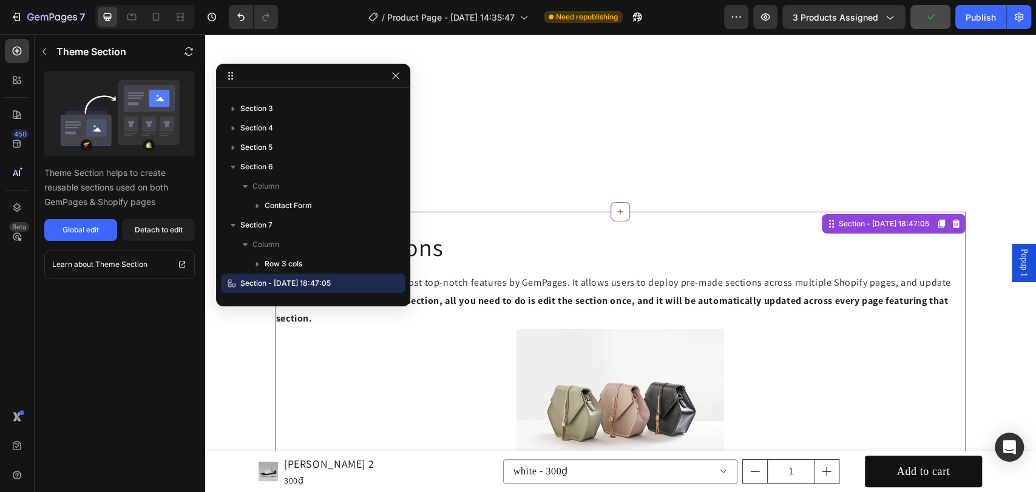
scroll to position [2369, 0]
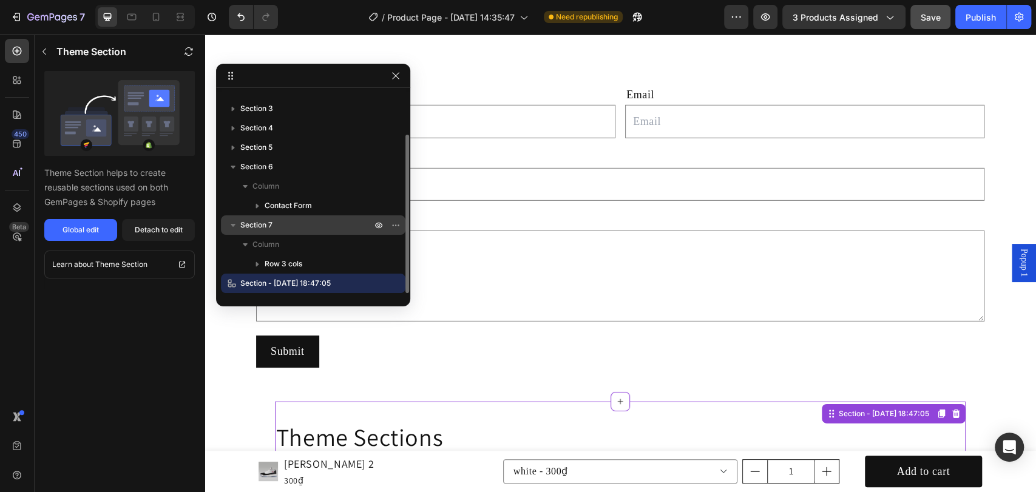
click at [278, 222] on p "Section 7" at bounding box center [307, 225] width 134 height 12
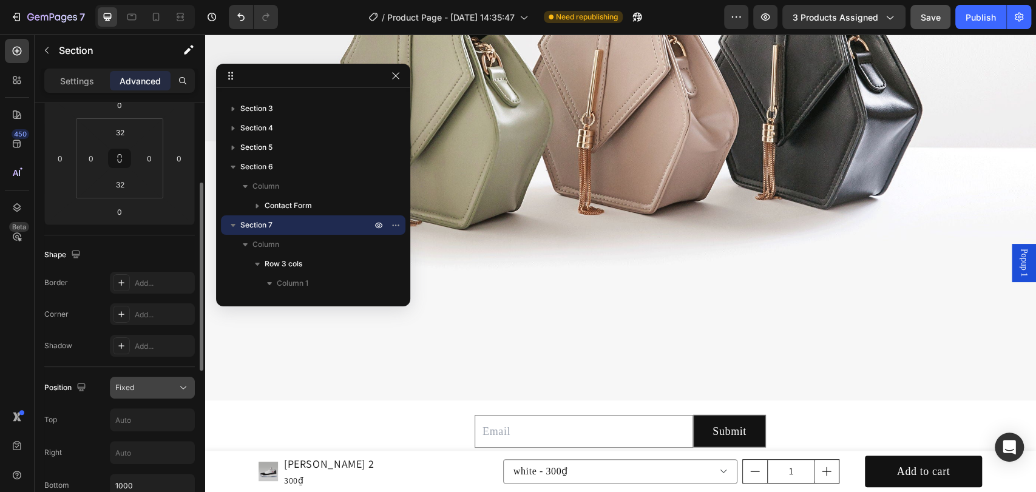
scroll to position [360, 0]
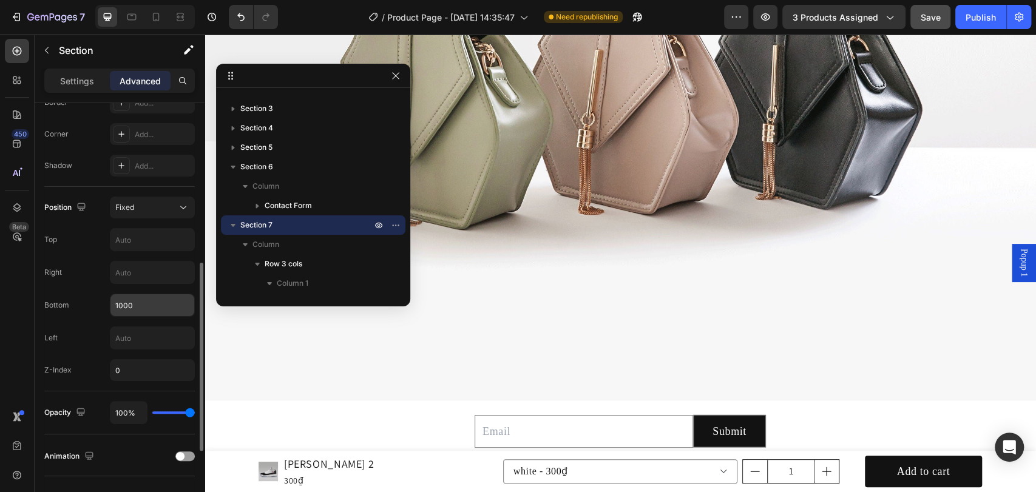
click at [161, 300] on input "1000" at bounding box center [152, 305] width 84 height 22
click at [172, 229] on input "text" at bounding box center [152, 240] width 84 height 22
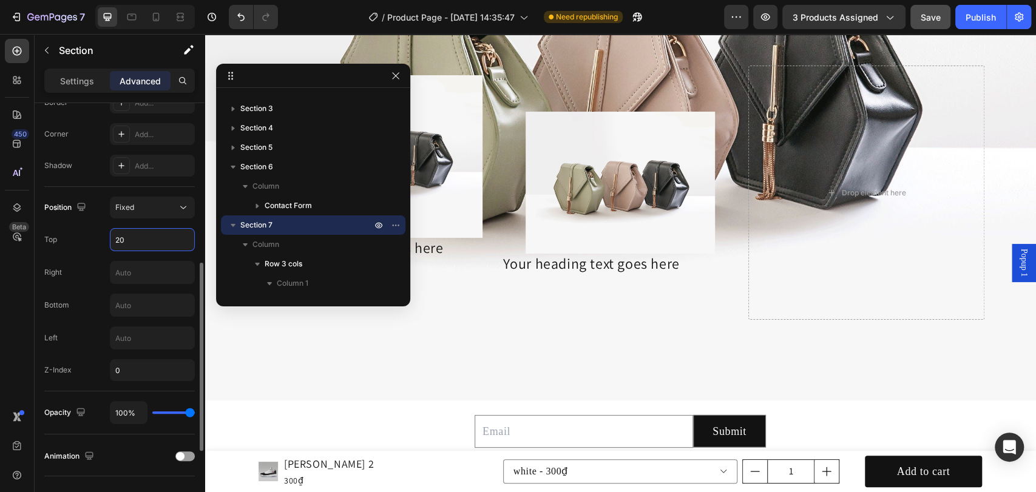
type input "2"
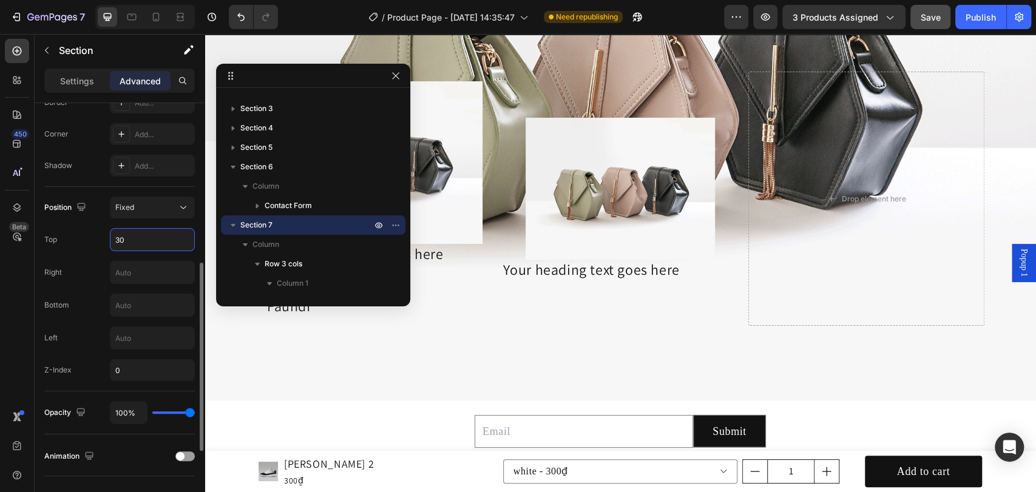
type input "3"
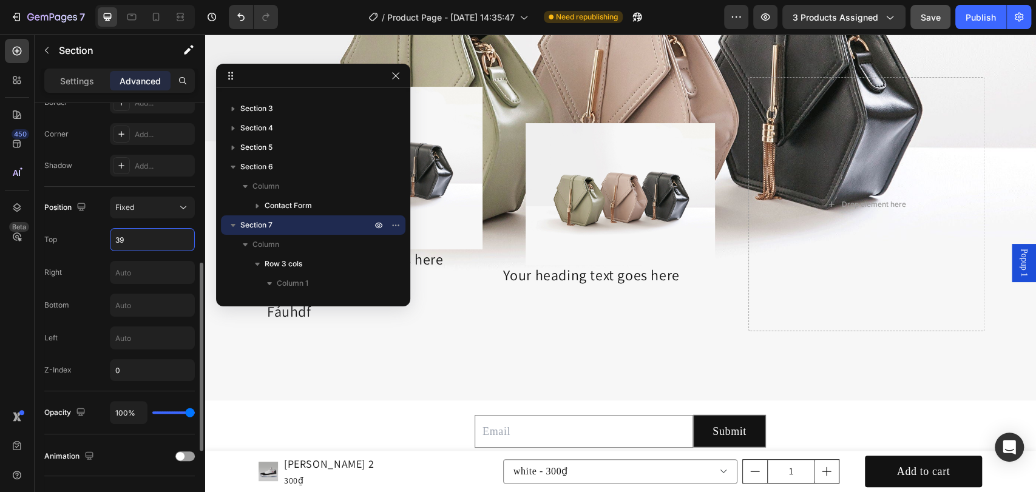
type input "3"
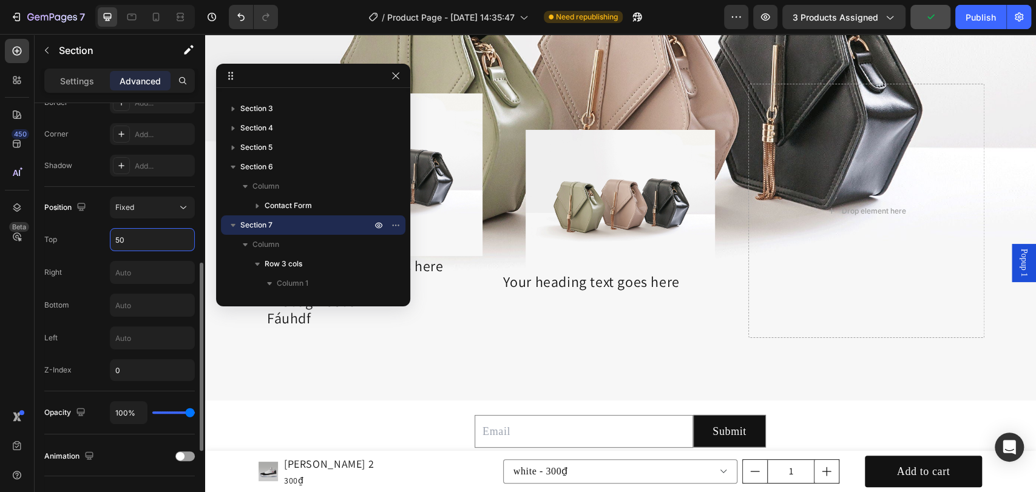
type input "5"
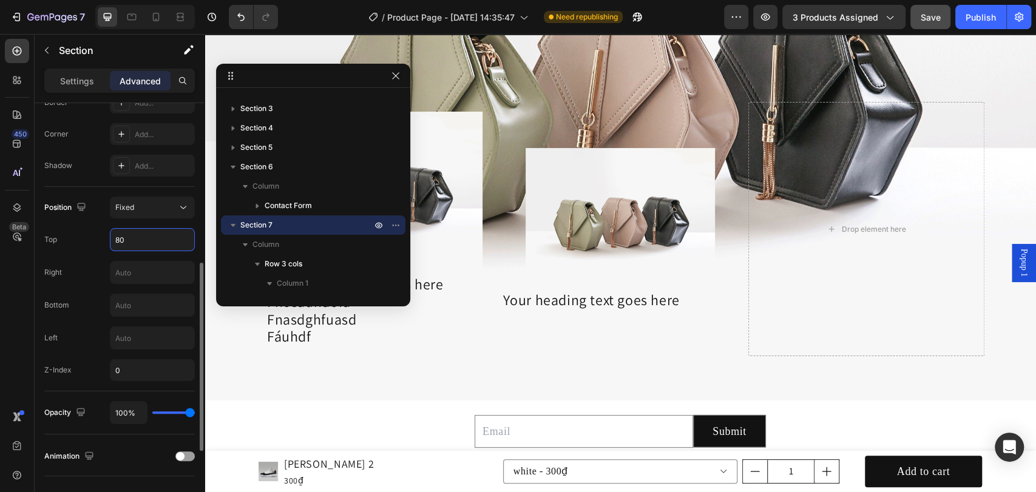
type input "8"
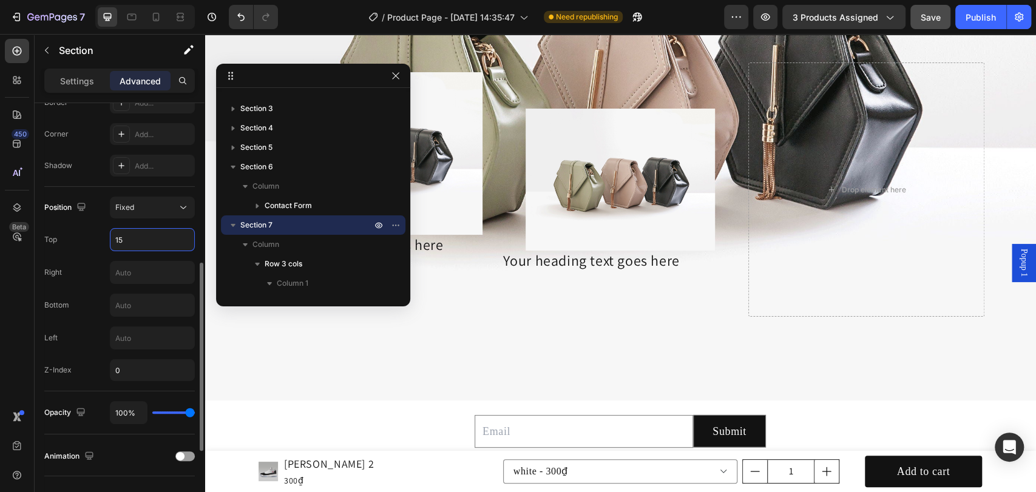
type input "1"
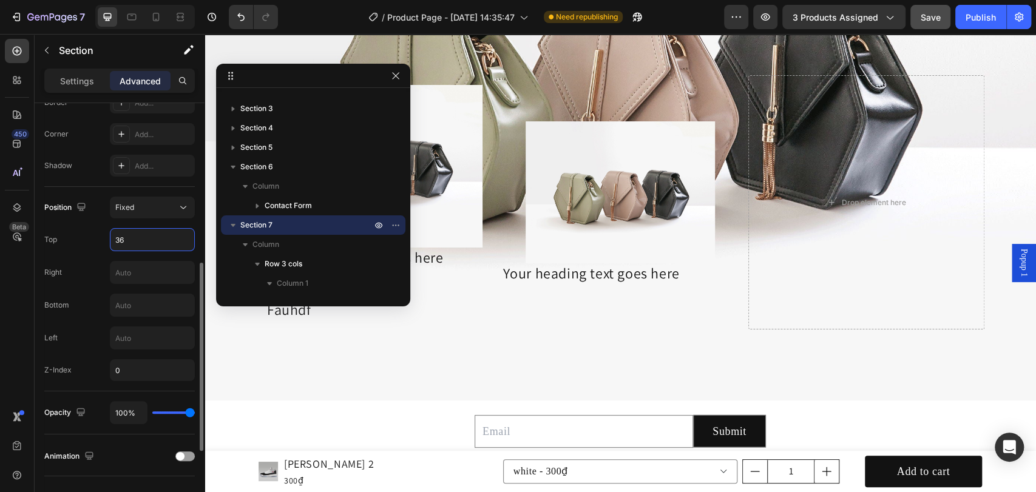
type input "3"
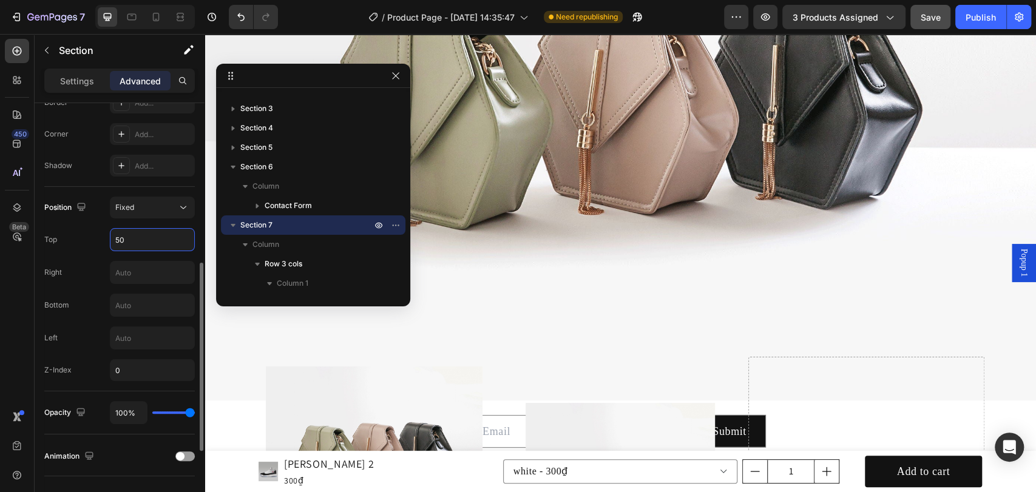
type input "5"
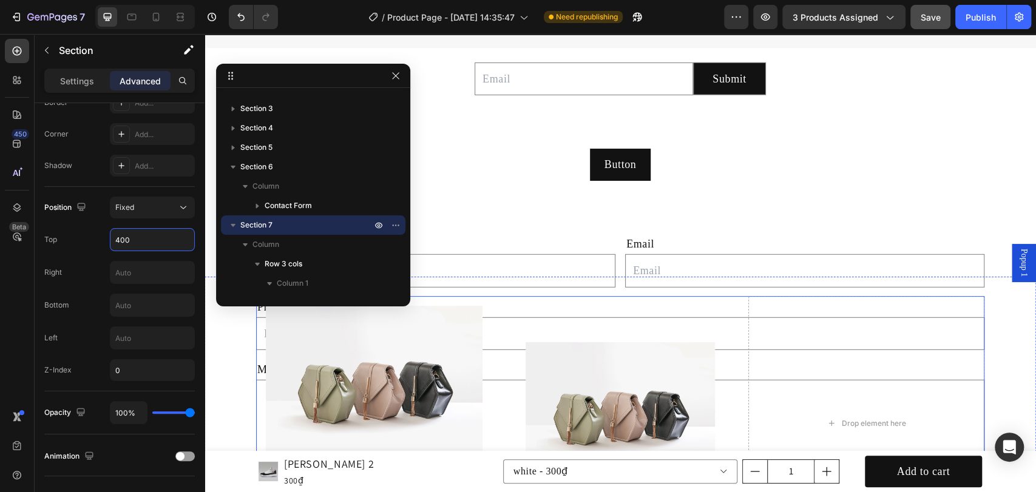
scroll to position [2235, 0]
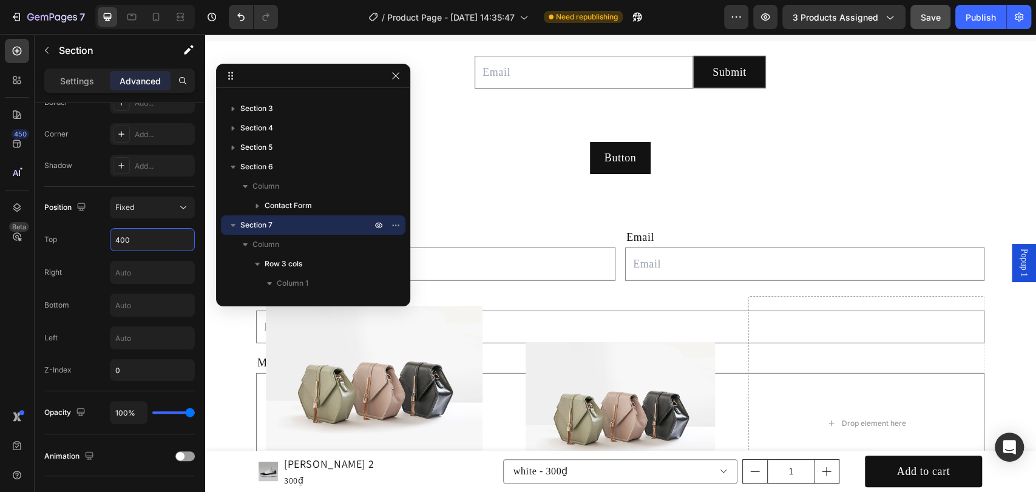
type input "400"
